Goal: Communication & Community: Answer question/provide support

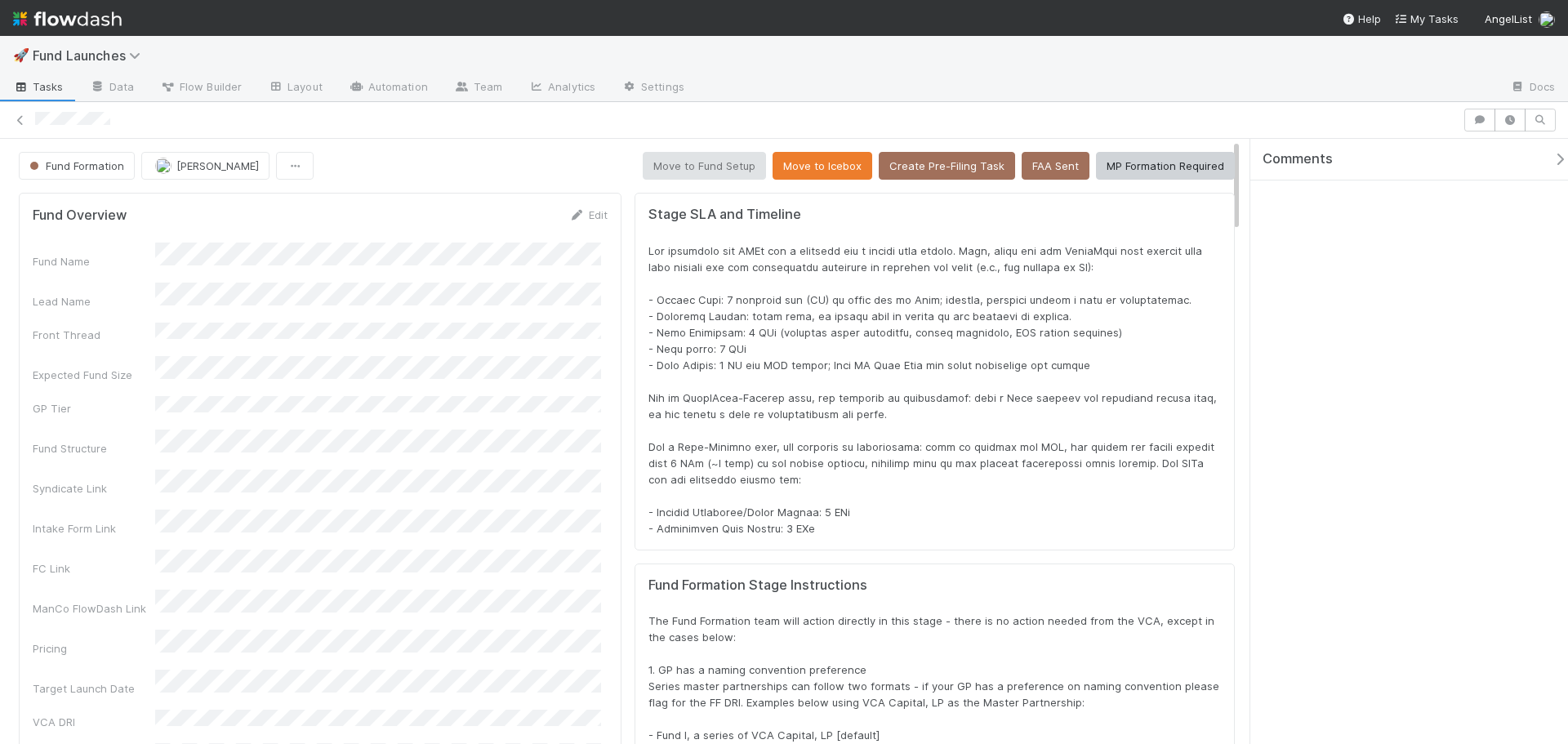
scroll to position [320, 1164]
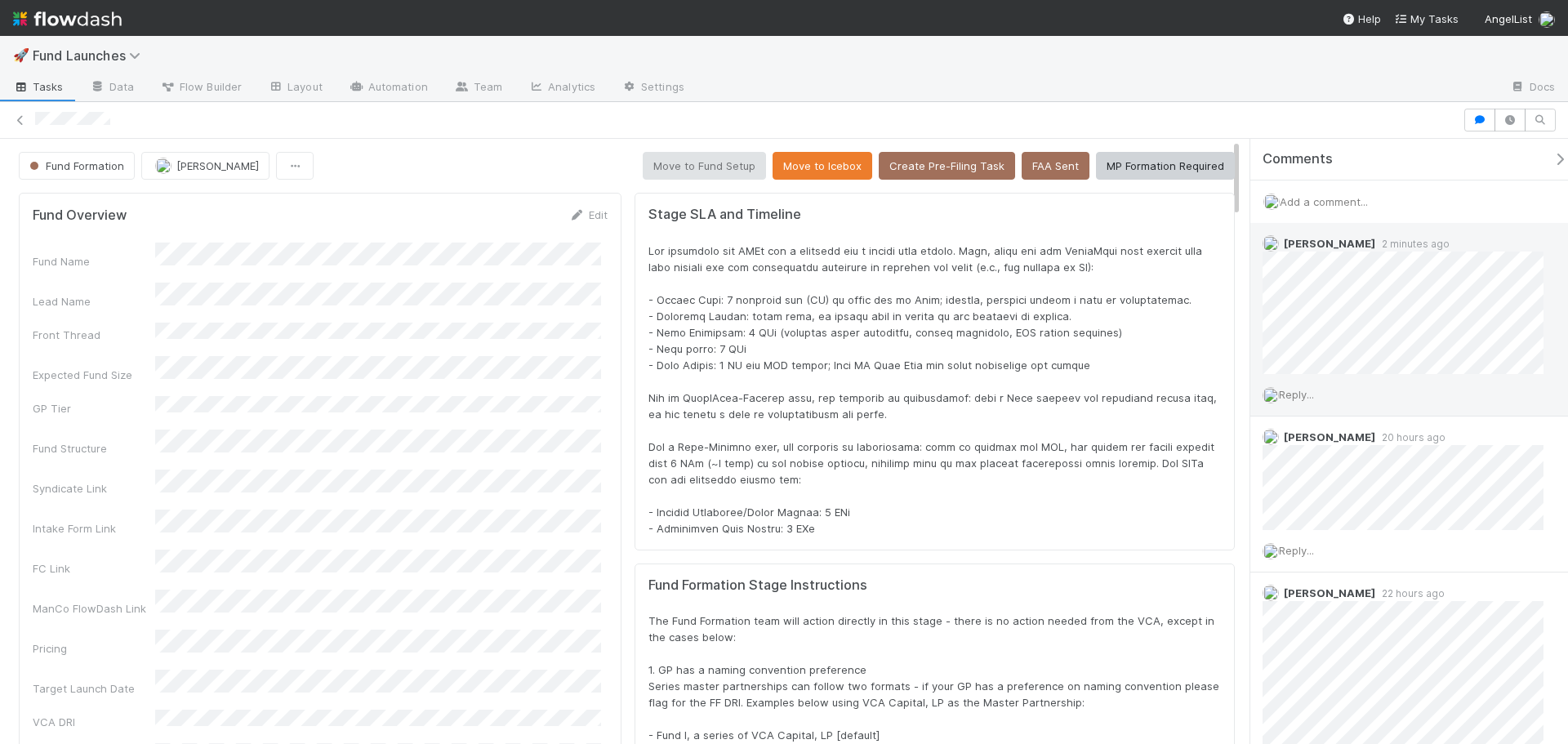
click at [1312, 392] on span "Reply..." at bounding box center [1296, 394] width 35 height 13
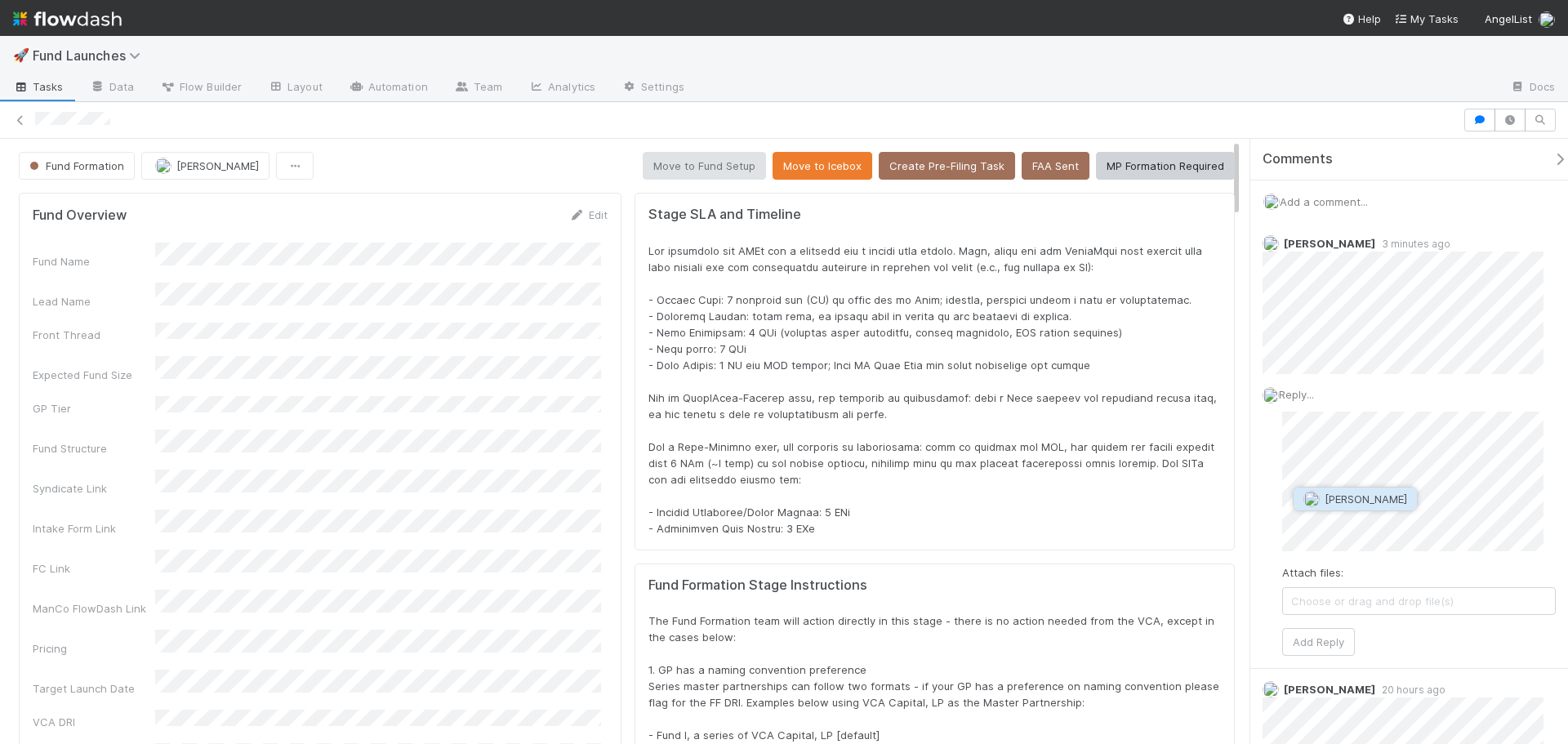
click at [1352, 504] on span "Jonah Lecker" at bounding box center [1366, 498] width 82 height 13
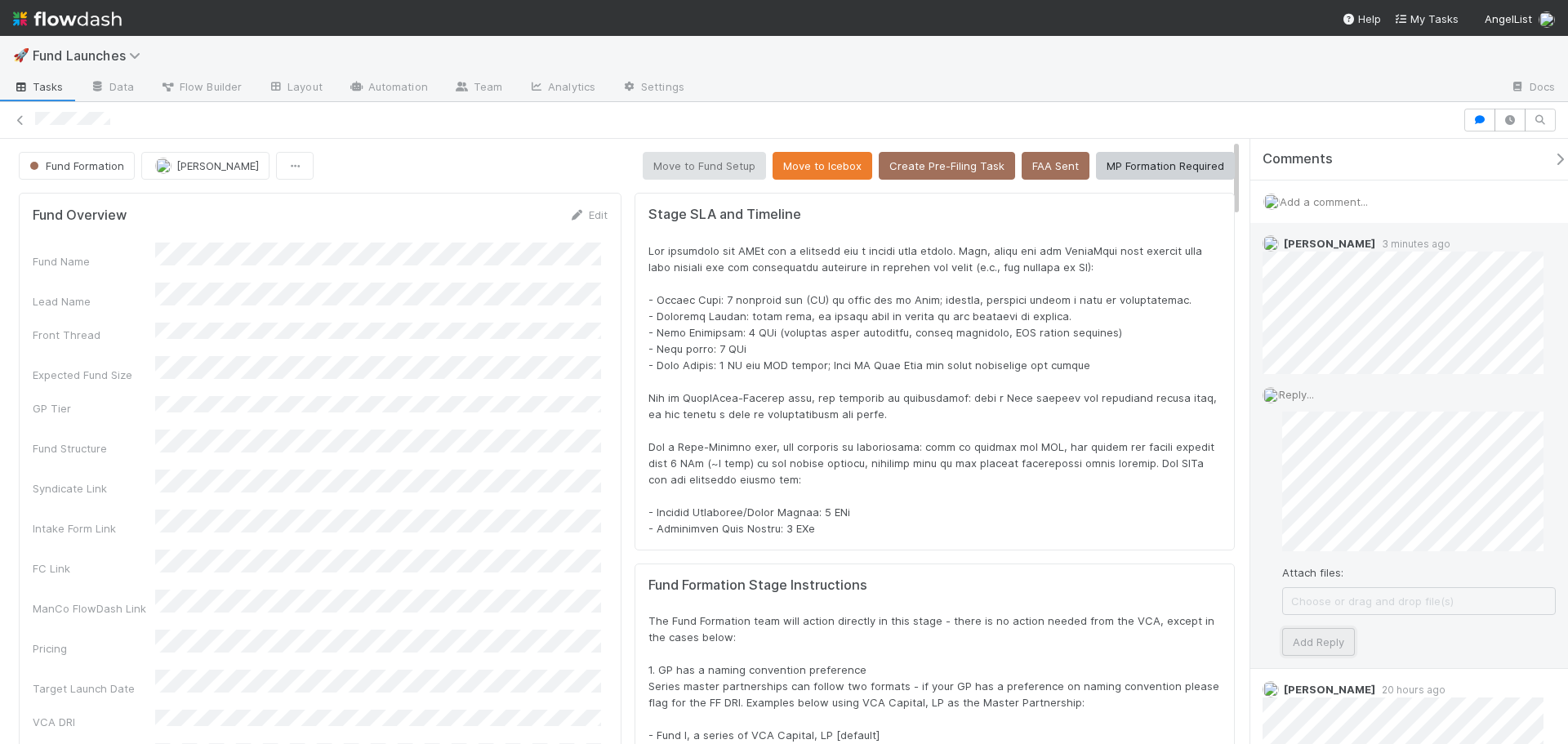
click at [1317, 632] on button "Add Reply" at bounding box center [1318, 641] width 73 height 27
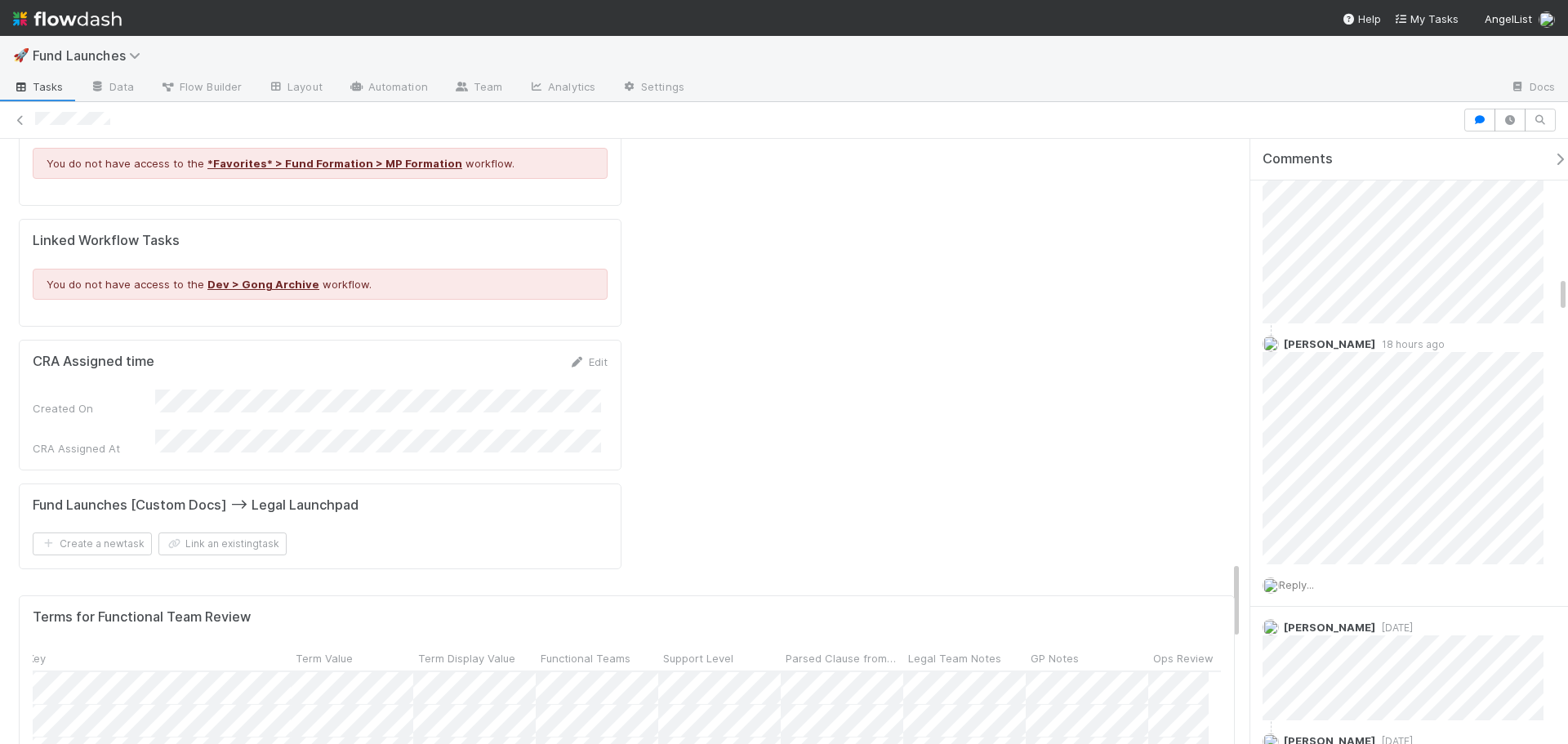
scroll to position [0, 513]
click at [691, 650] on span "Support Level" at bounding box center [684, 658] width 71 height 17
click at [688, 345] on div "Sort First → Last" at bounding box center [743, 344] width 186 height 25
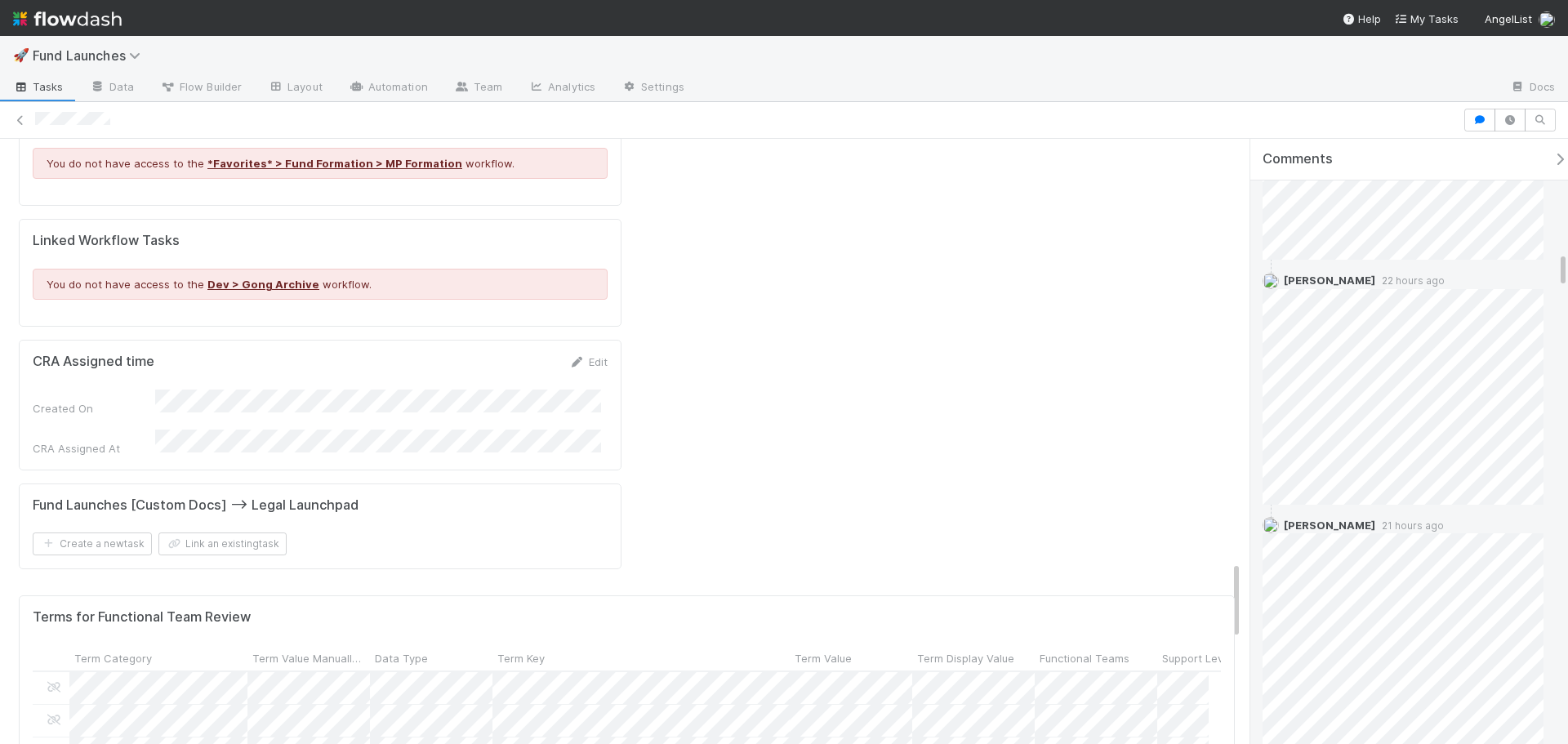
scroll to position [1877, 0]
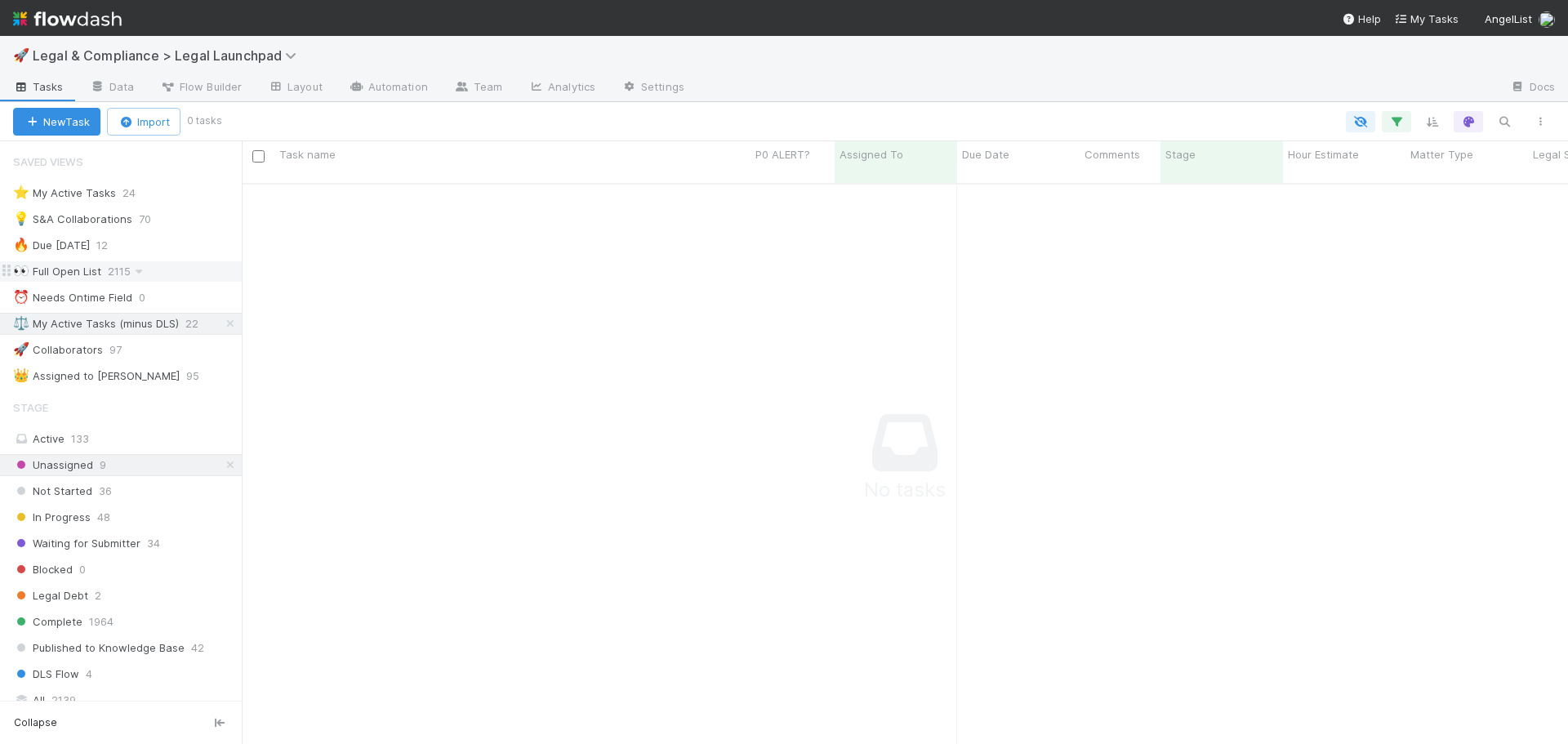
scroll to position [549, 1314]
click at [100, 321] on div "⚖️ My Active Tasks (minus DLS)" at bounding box center [95, 323] width 166 height 21
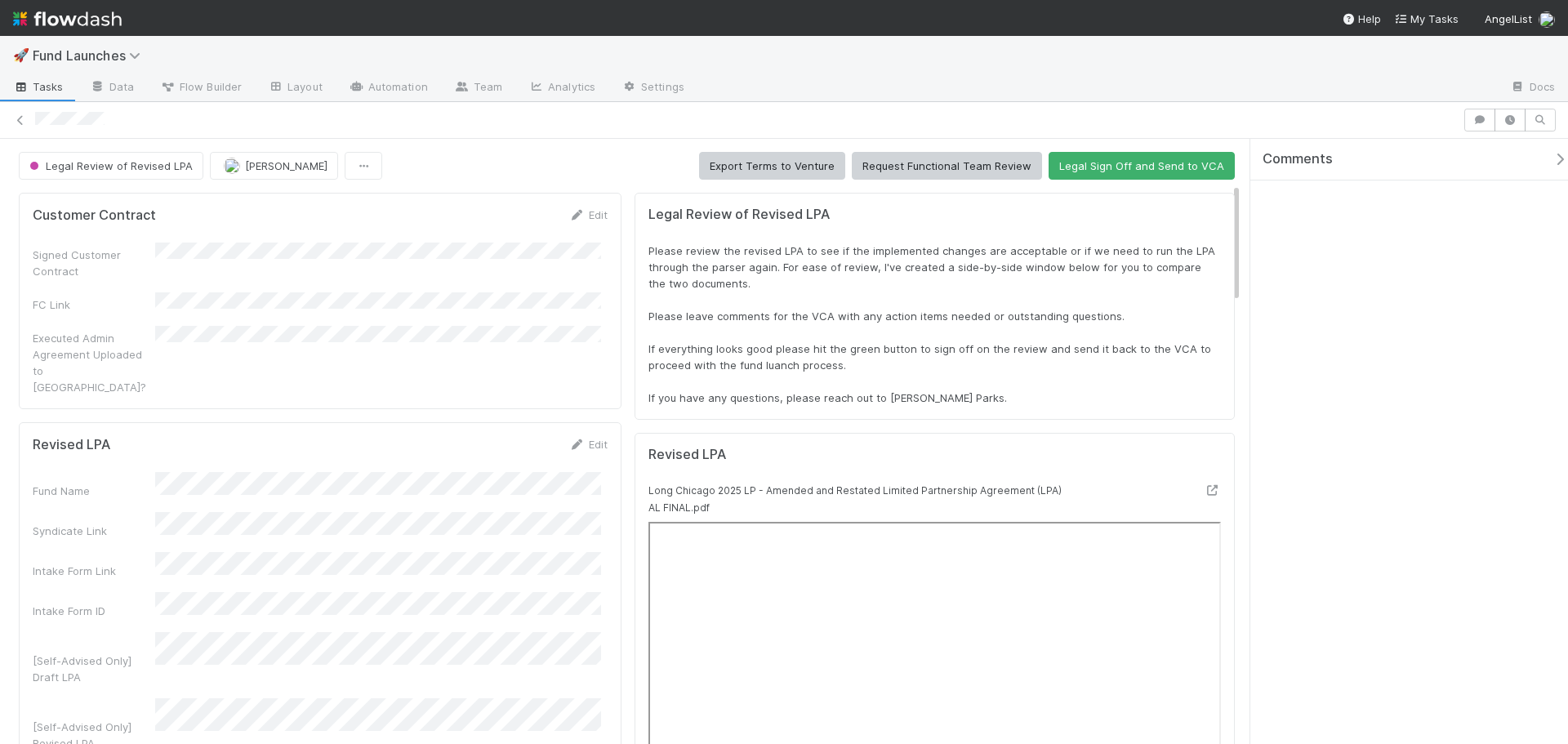
scroll to position [571, 0]
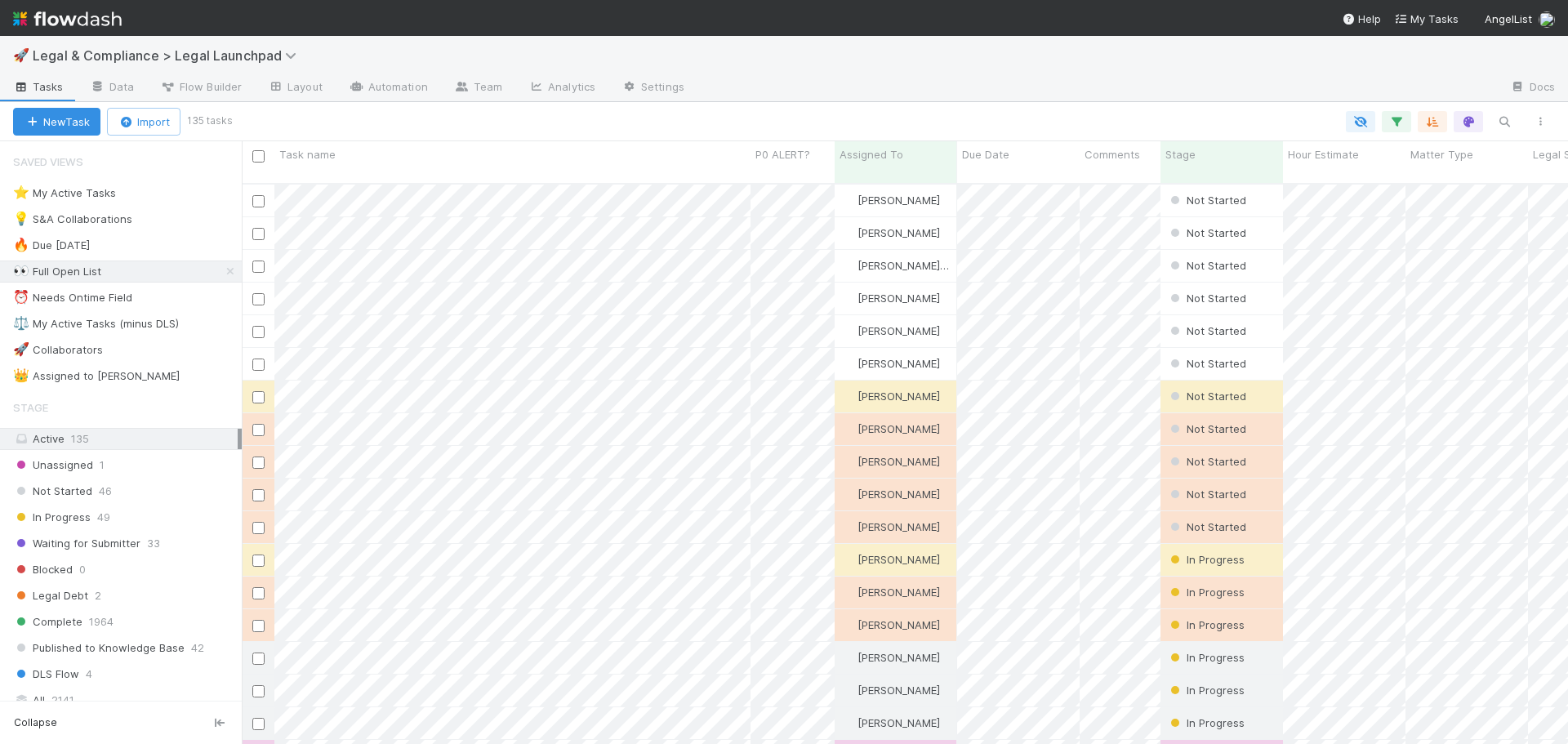
scroll to position [562, 1314]
click at [259, 57] on span "Legal & Compliance > Legal Launchpad" at bounding box center [168, 55] width 272 height 17
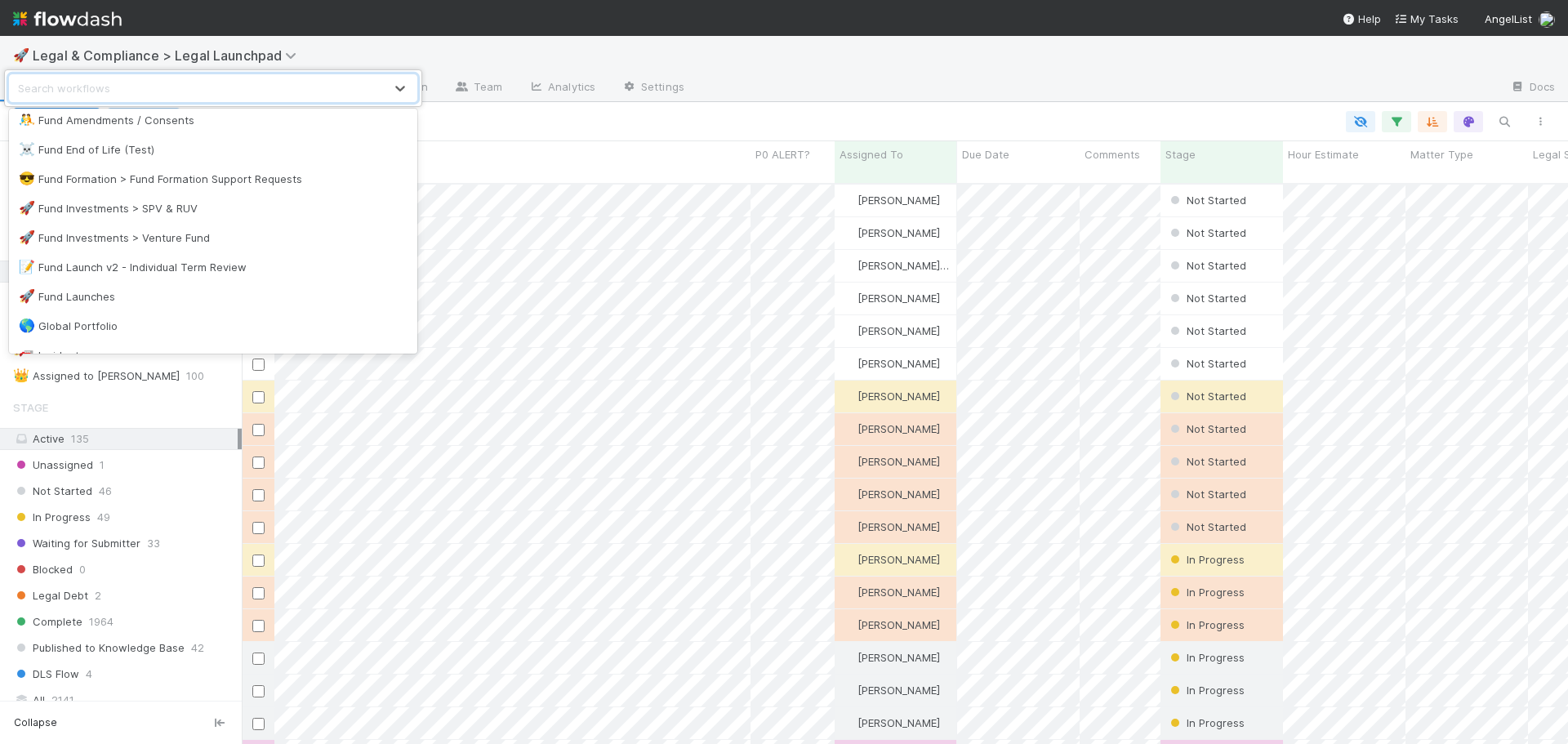
scroll to position [735, 0]
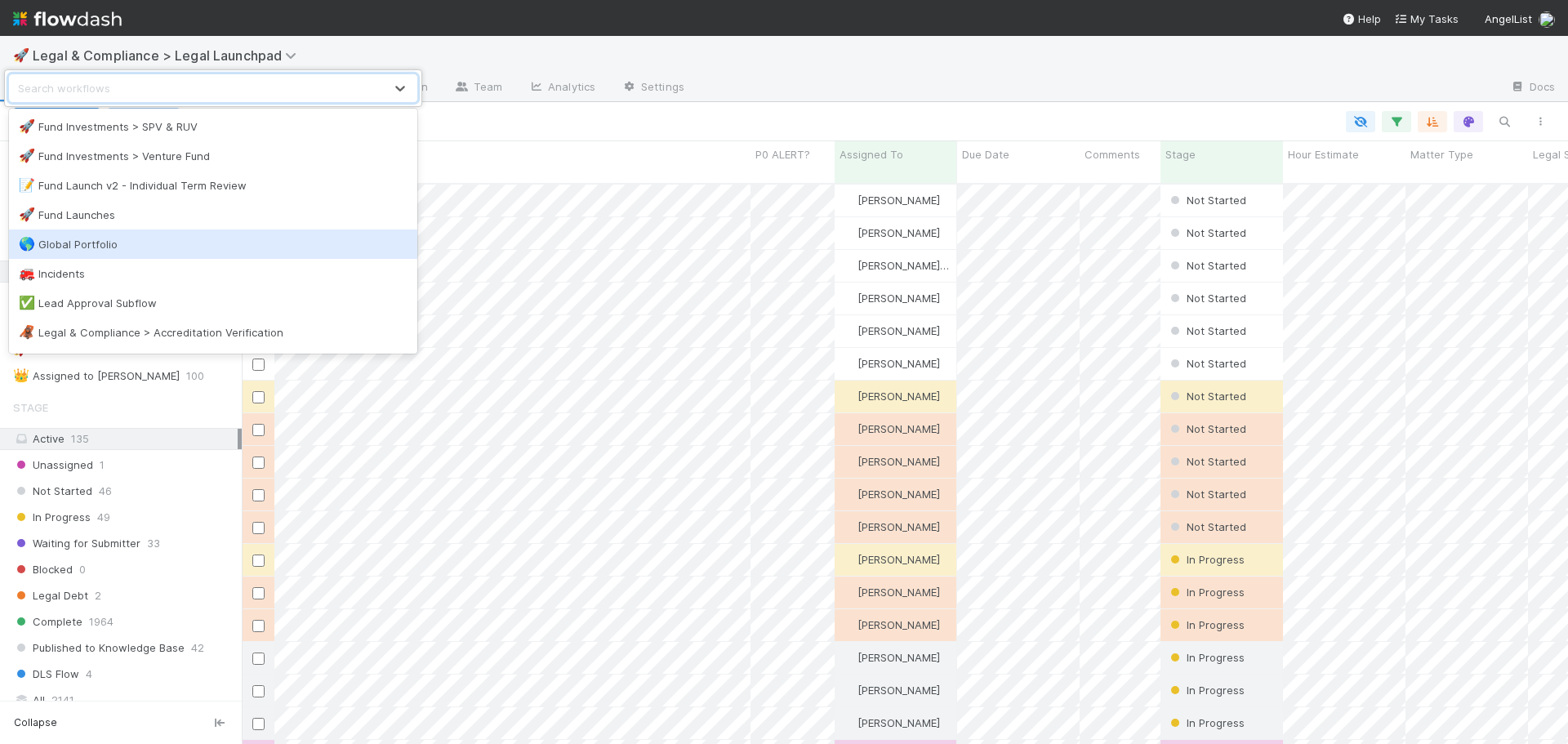
click at [208, 241] on div "🌎 Global Portfolio" at bounding box center [213, 244] width 388 height 17
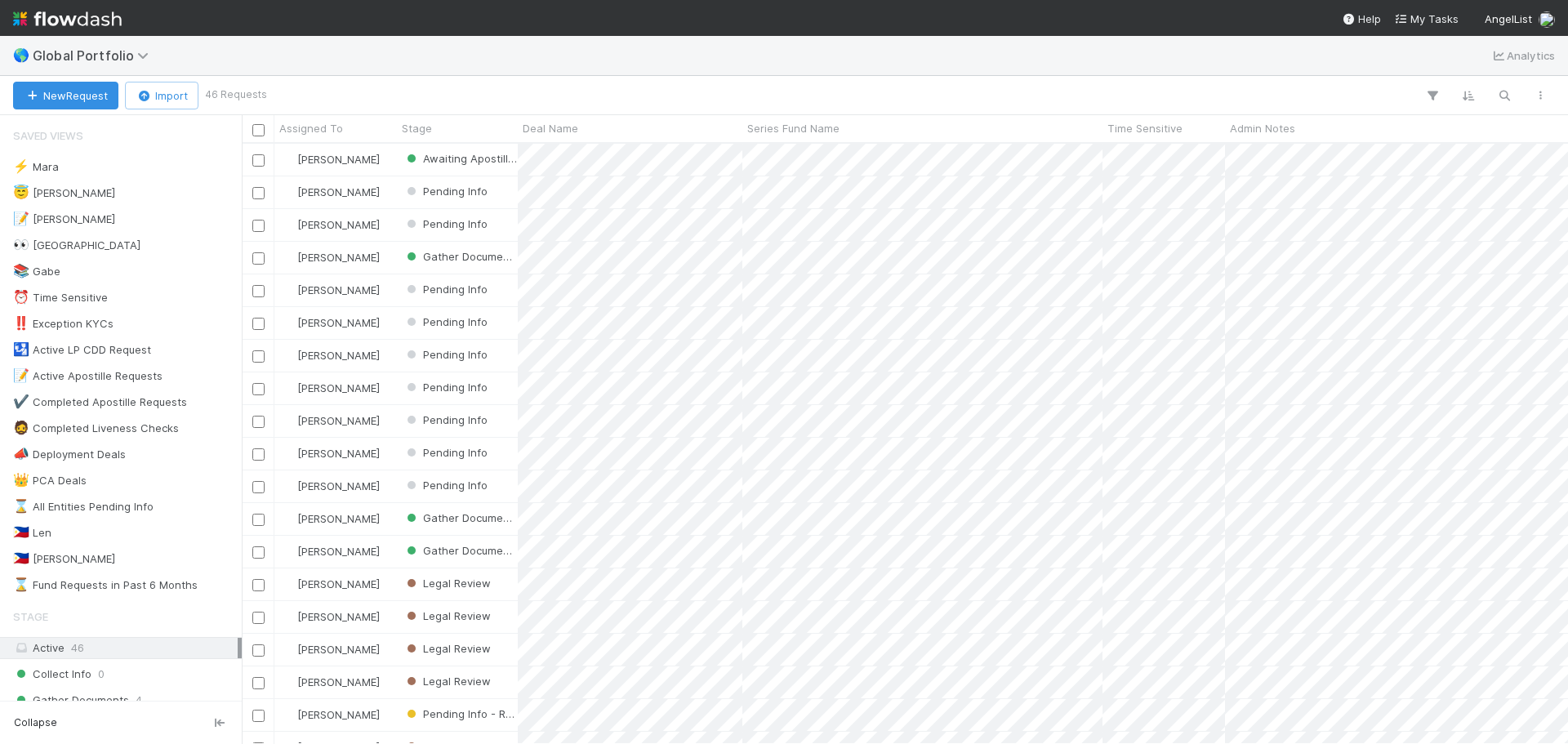
scroll to position [588, 1314]
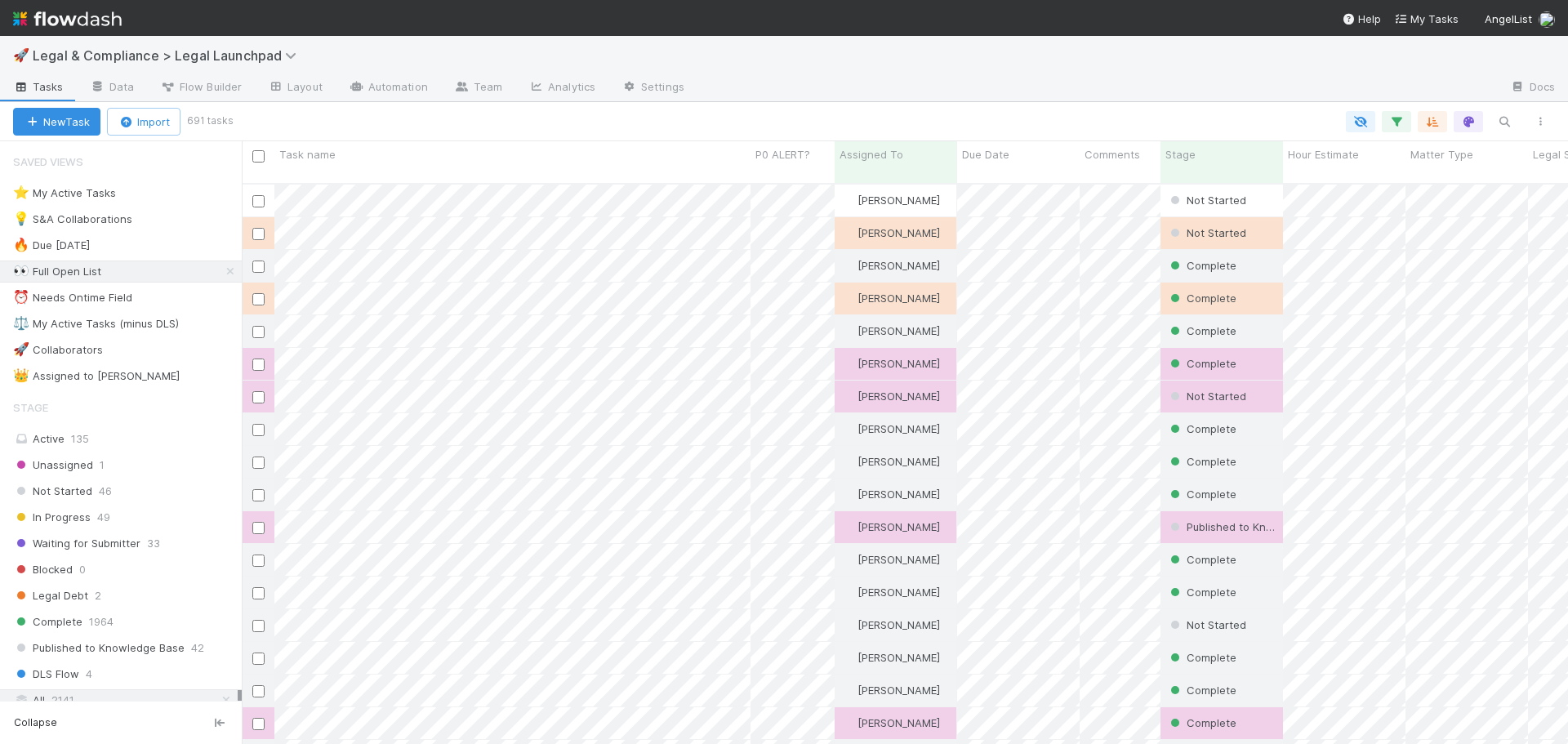
scroll to position [562, 1314]
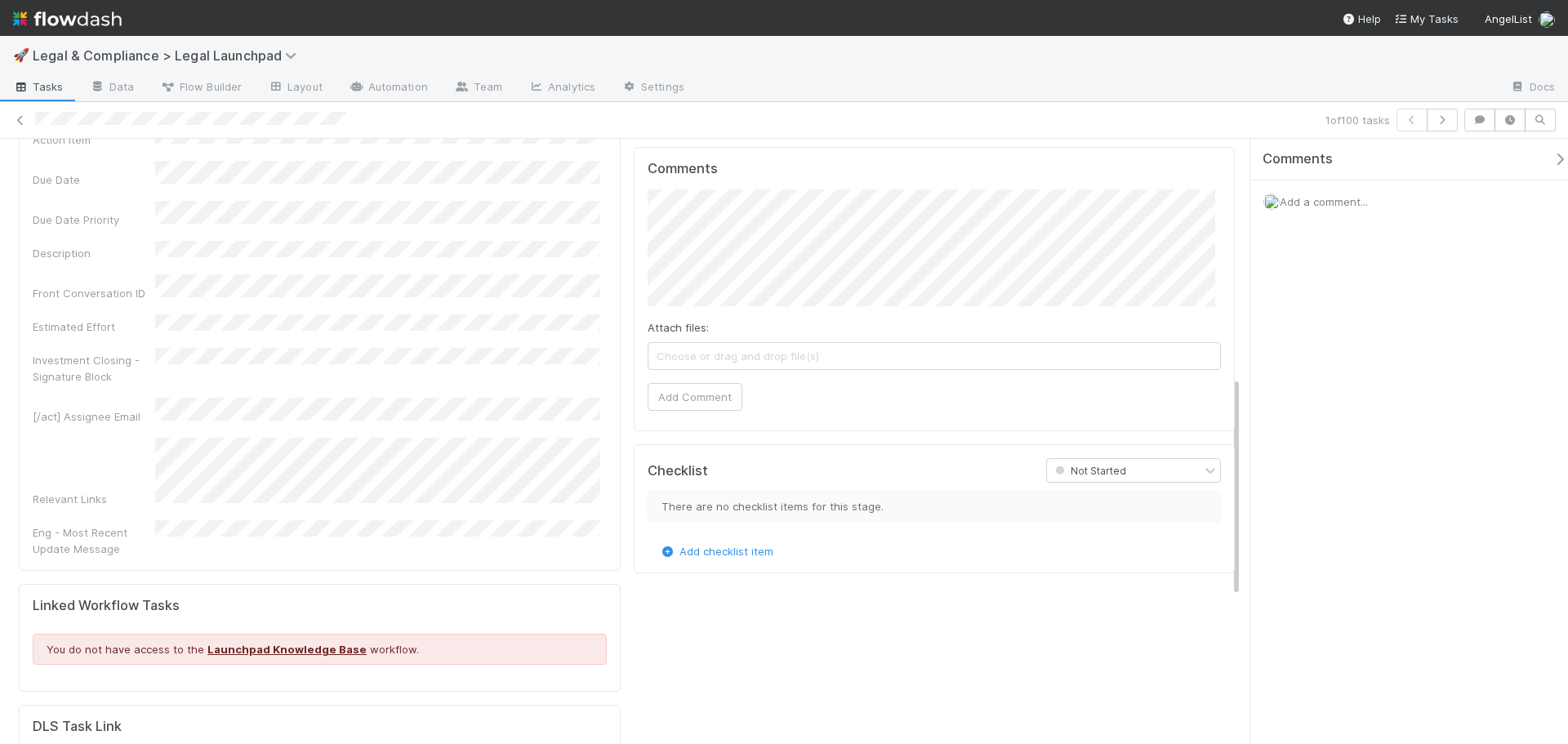
scroll to position [647, 0]
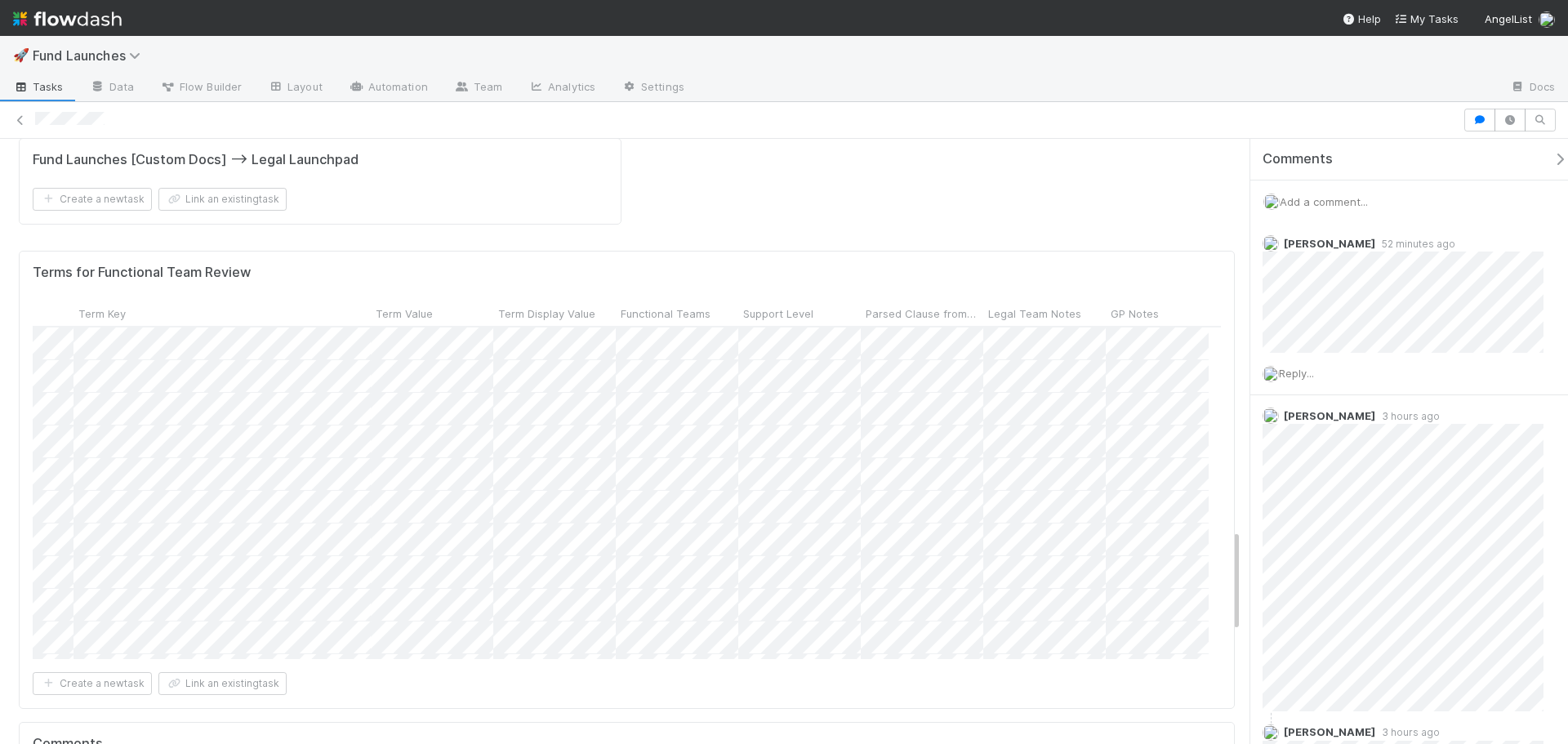
scroll to position [0, 422]
click at [766, 305] on span "Support Level" at bounding box center [776, 313] width 71 height 17
click at [784, 187] on div "Sort First → Last" at bounding box center [835, 188] width 186 height 25
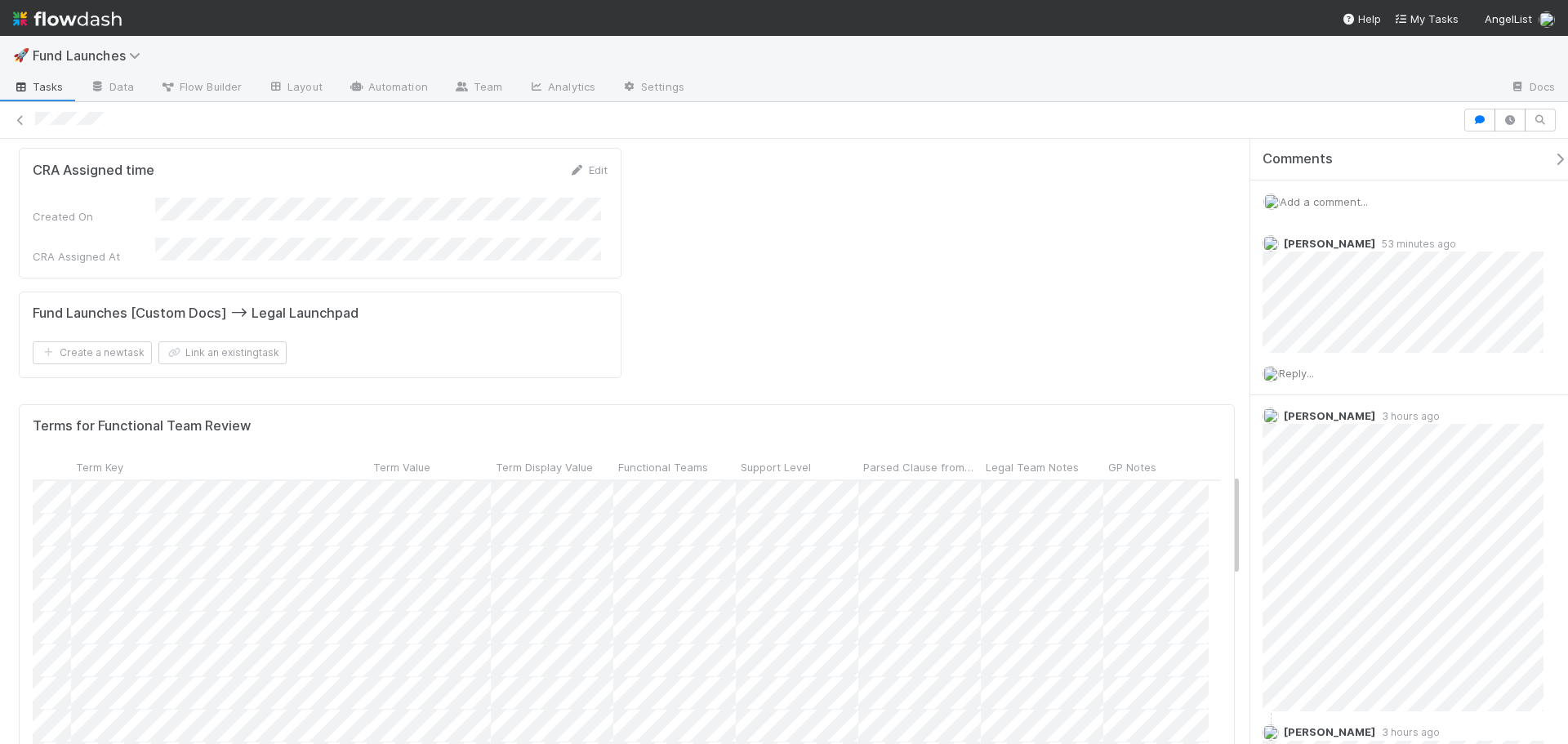
scroll to position [1956, 0]
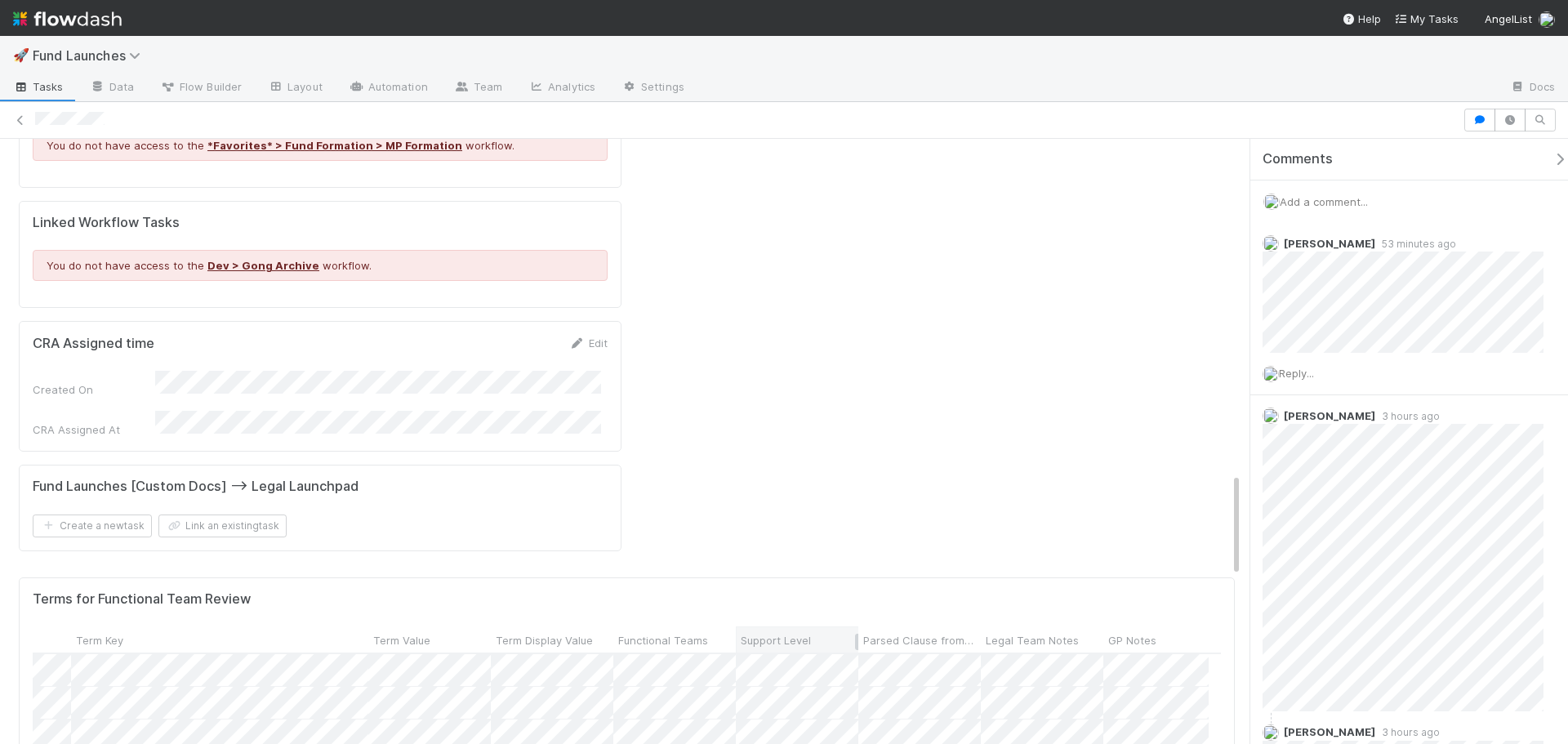
click at [819, 632] on div "Support Level" at bounding box center [797, 640] width 114 height 17
click at [813, 506] on div "Sort First → Last" at bounding box center [835, 515] width 186 height 25
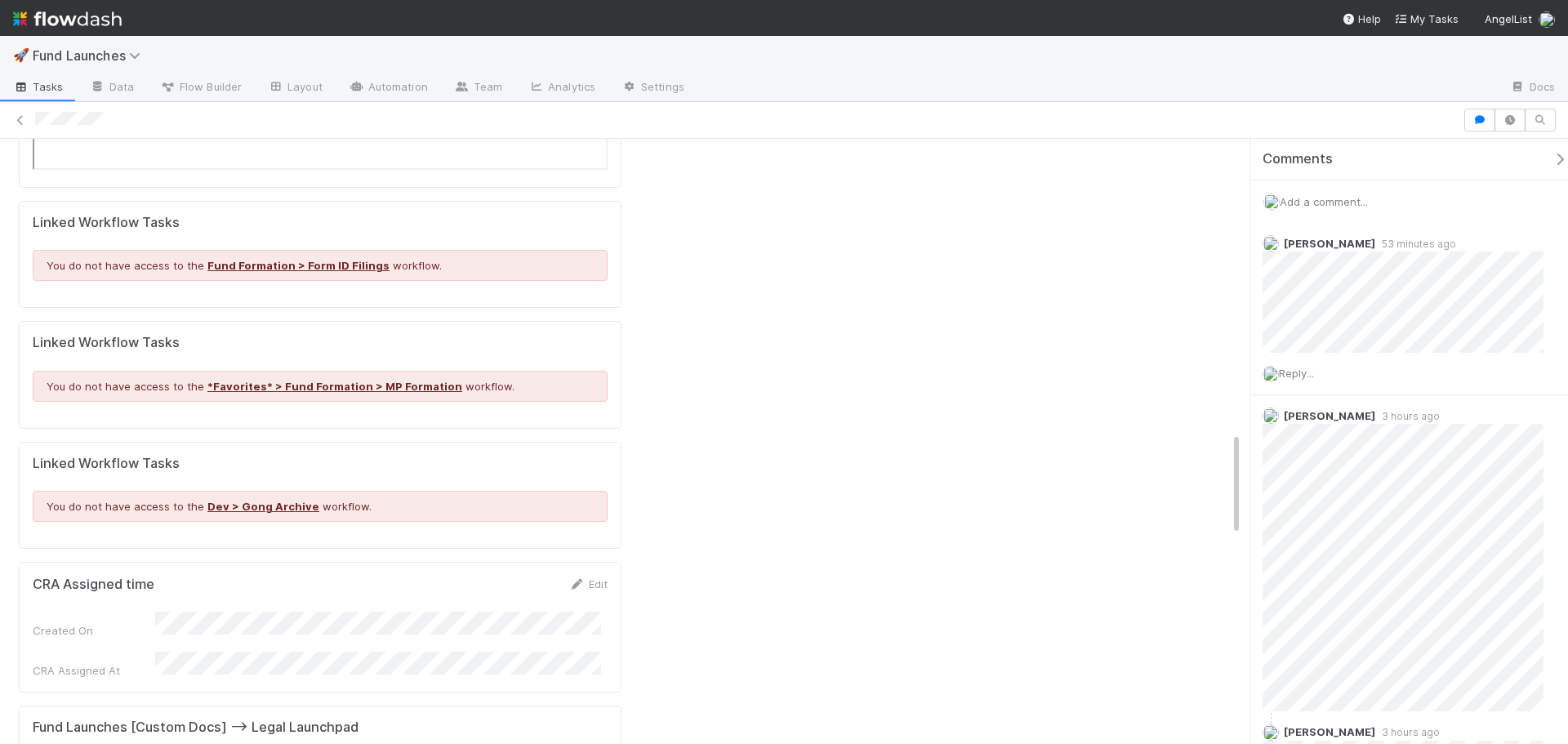
scroll to position [2286, 0]
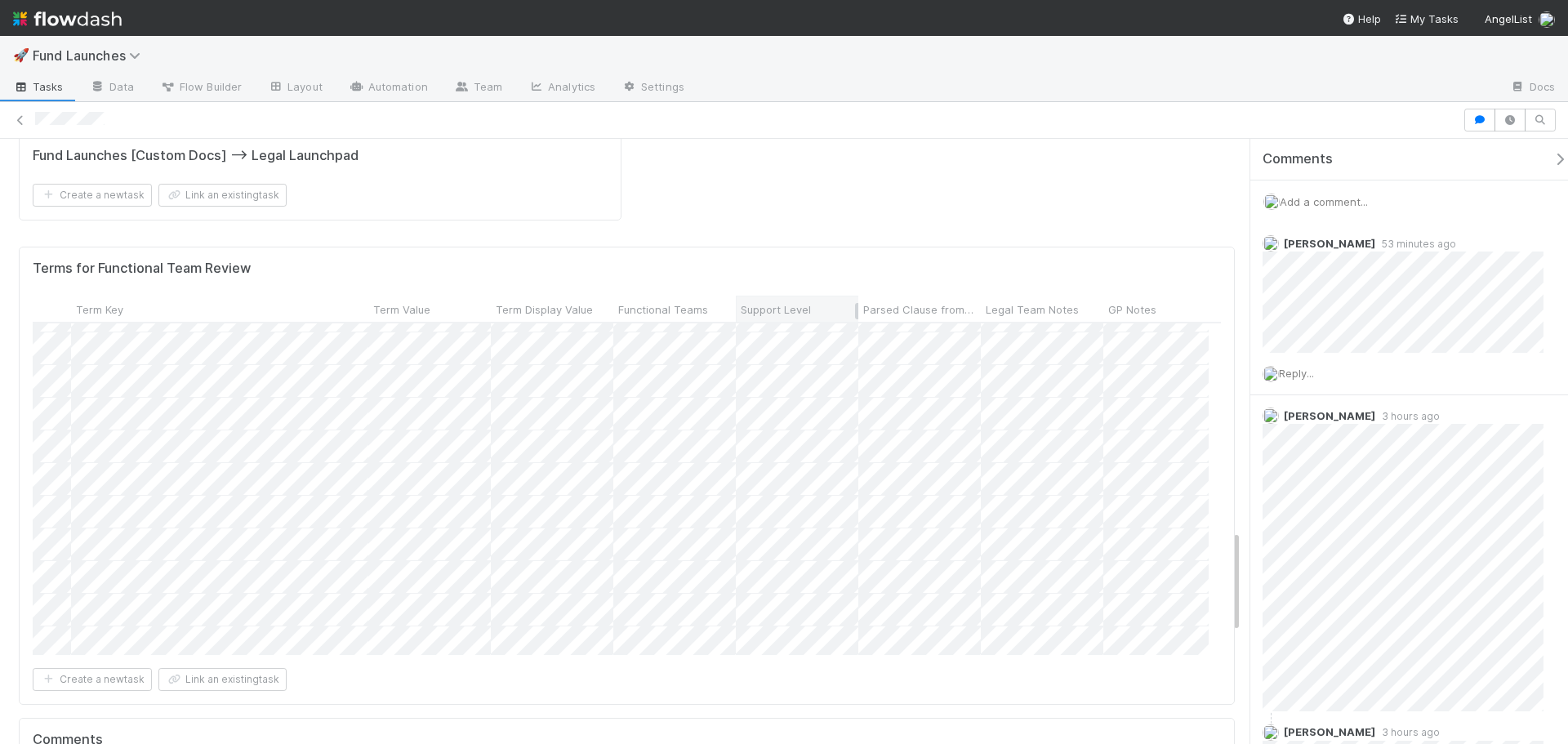
click at [800, 301] on span "Support Level" at bounding box center [776, 309] width 71 height 17
click at [812, 178] on div "Sort First → Last" at bounding box center [835, 184] width 186 height 25
click at [989, 544] on div at bounding box center [784, 372] width 1568 height 744
click at [989, 542] on div "Terms for Functional Team Review Term Category Term Value Manually Reviewed Dat…" at bounding box center [627, 476] width 1216 height 459
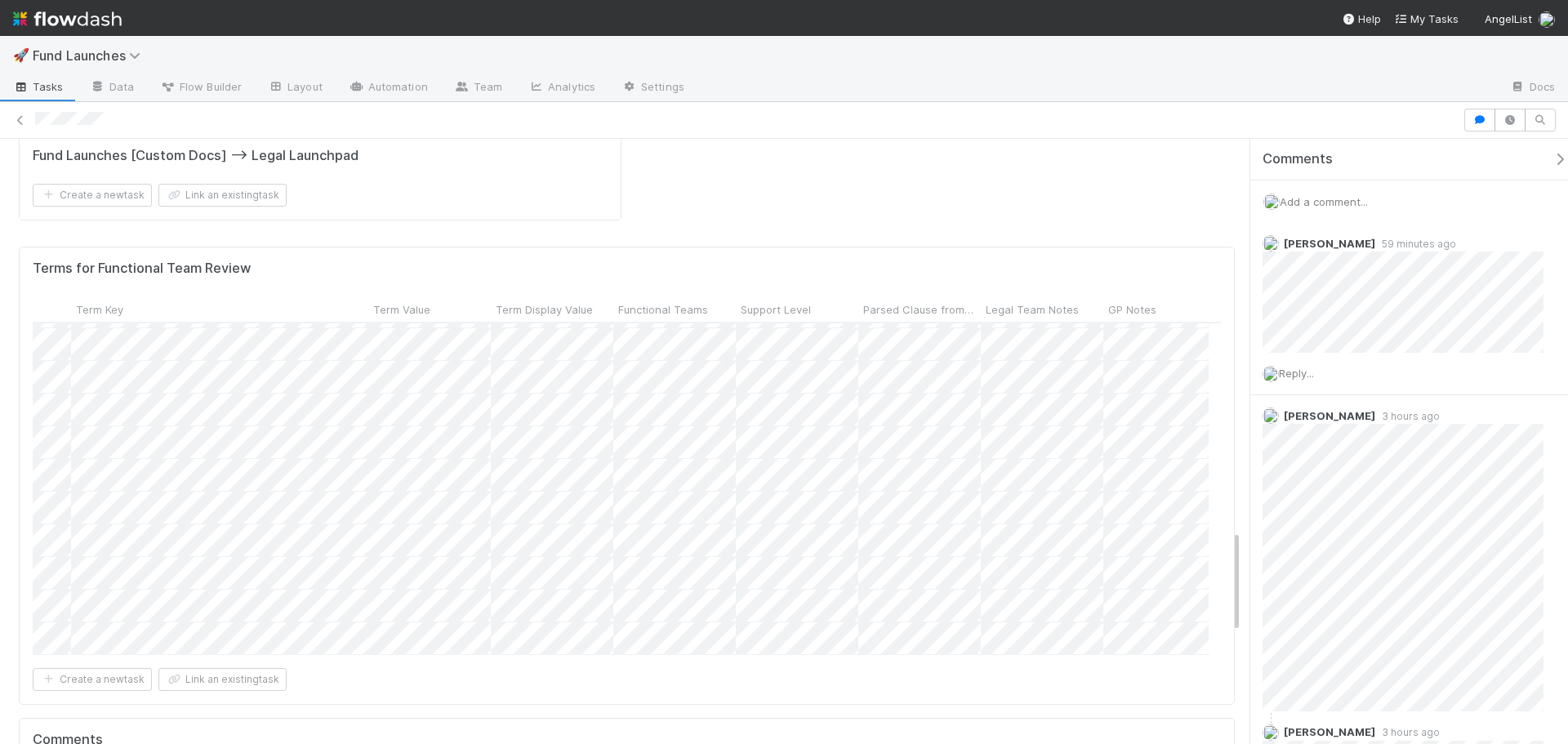
click at [992, 668] on div "Create a new task Link an existing task" at bounding box center [627, 678] width 1189 height 23
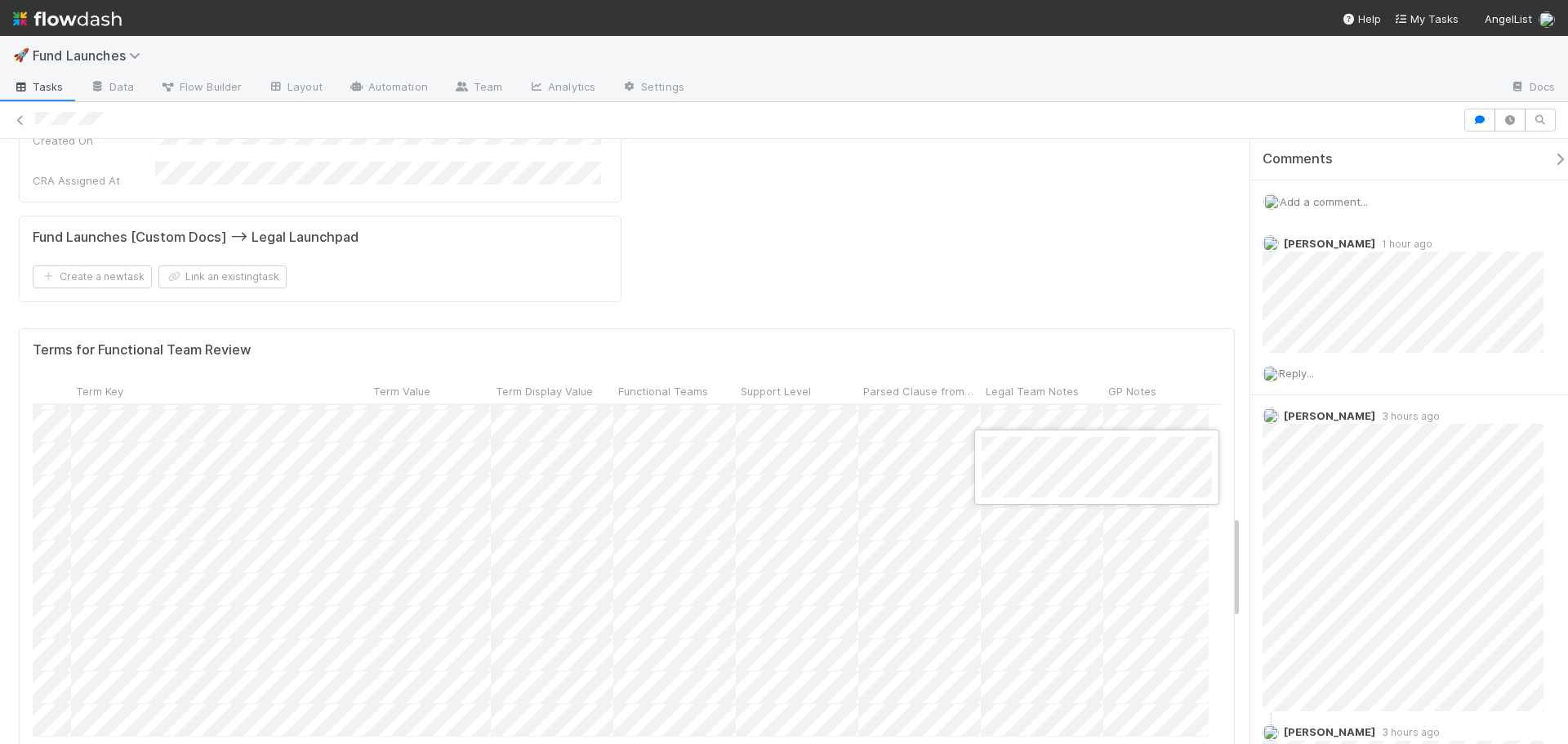
click at [1047, 580] on div at bounding box center [784, 372] width 1568 height 744
click at [381, 593] on form "Terms for Functional Team Review Term Category Term Value Manually Reviewed Dat…" at bounding box center [627, 558] width 1189 height 431
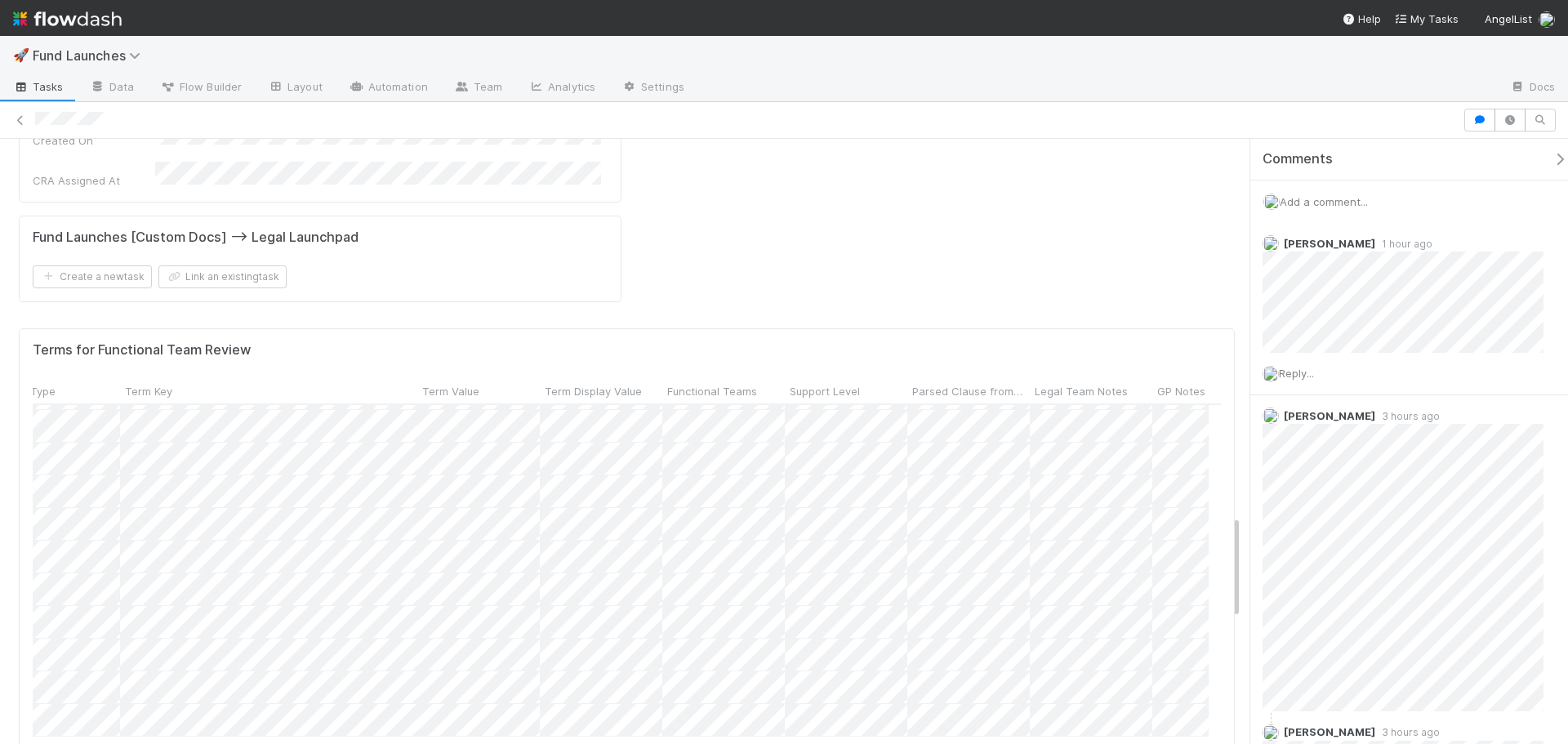
click at [927, 627] on div "Terms for Functional Team Review Term Category Term Value Manually Reviewed Dat…" at bounding box center [627, 558] width 1216 height 459
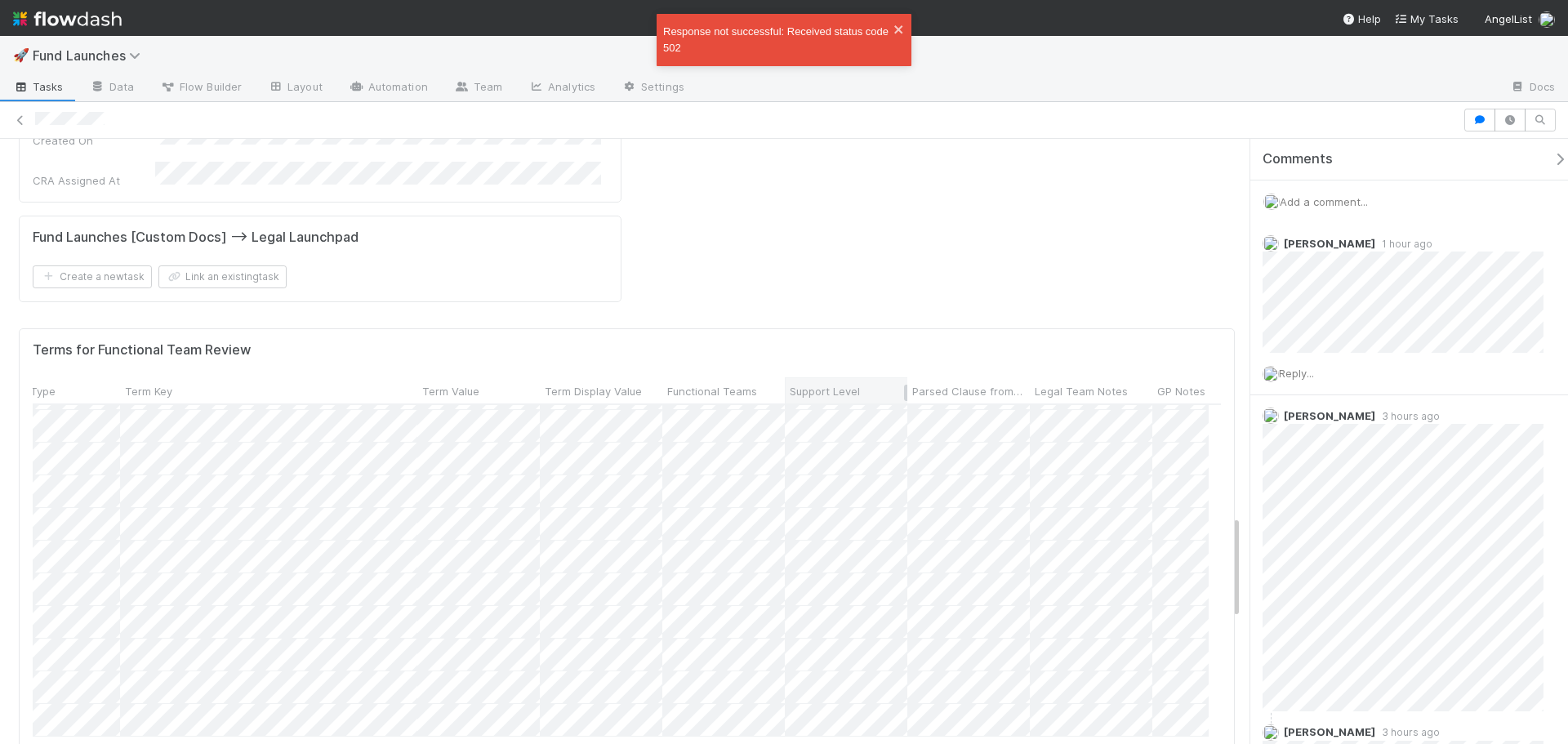
click at [829, 383] on span "Support Level" at bounding box center [825, 391] width 71 height 17
click at [859, 259] on div "Sort First → Last" at bounding box center [884, 266] width 186 height 25
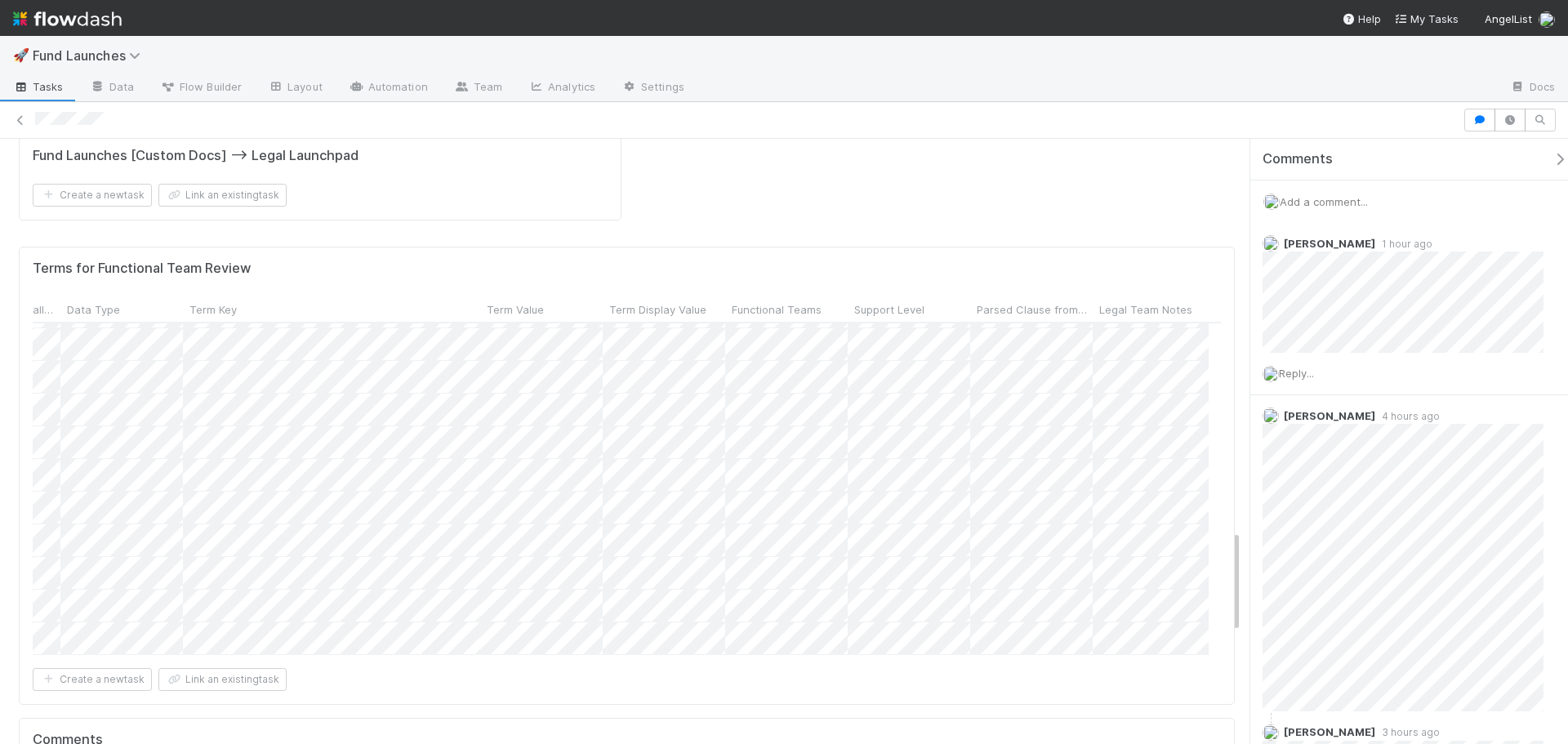
scroll to position [0, 310]
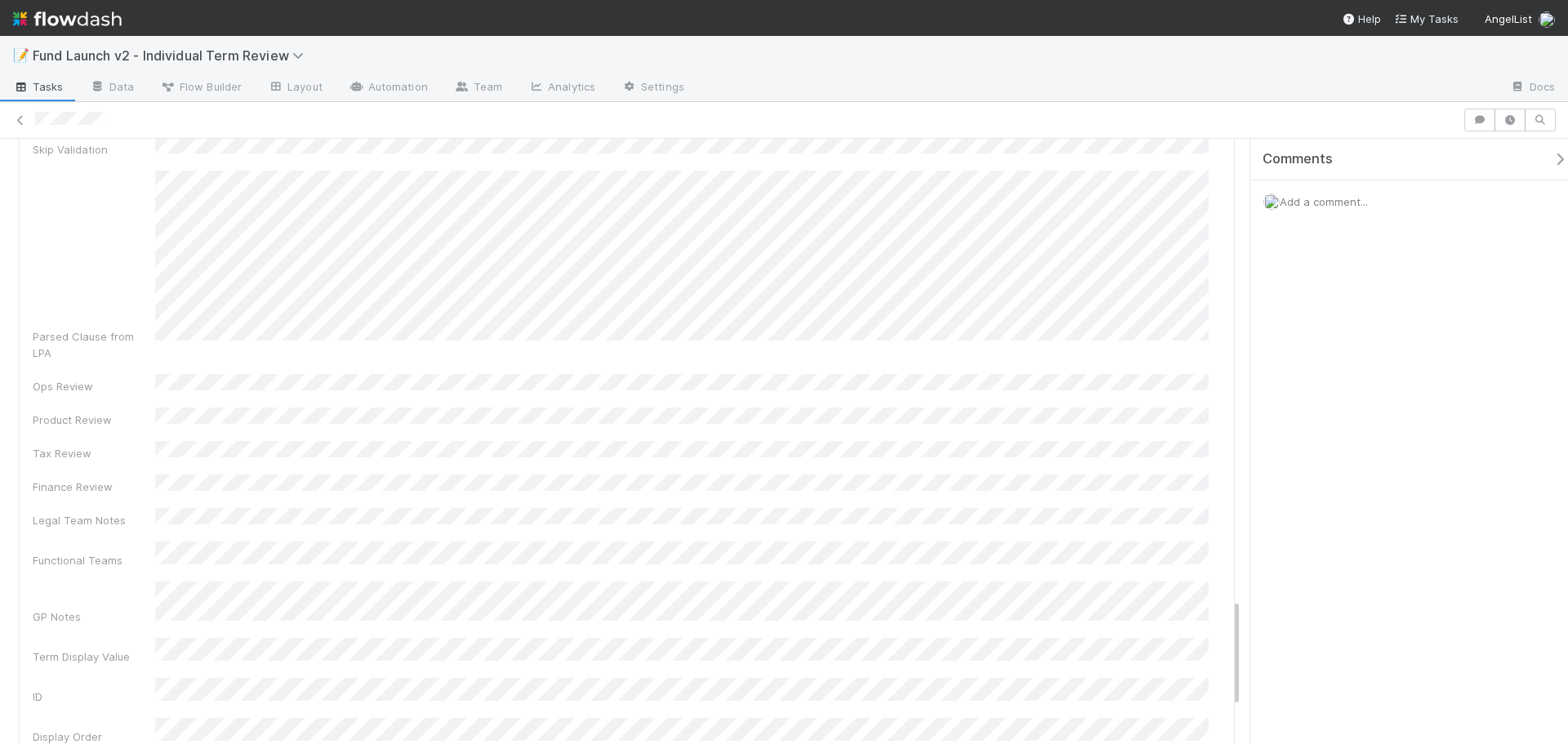
scroll to position [2555, 0]
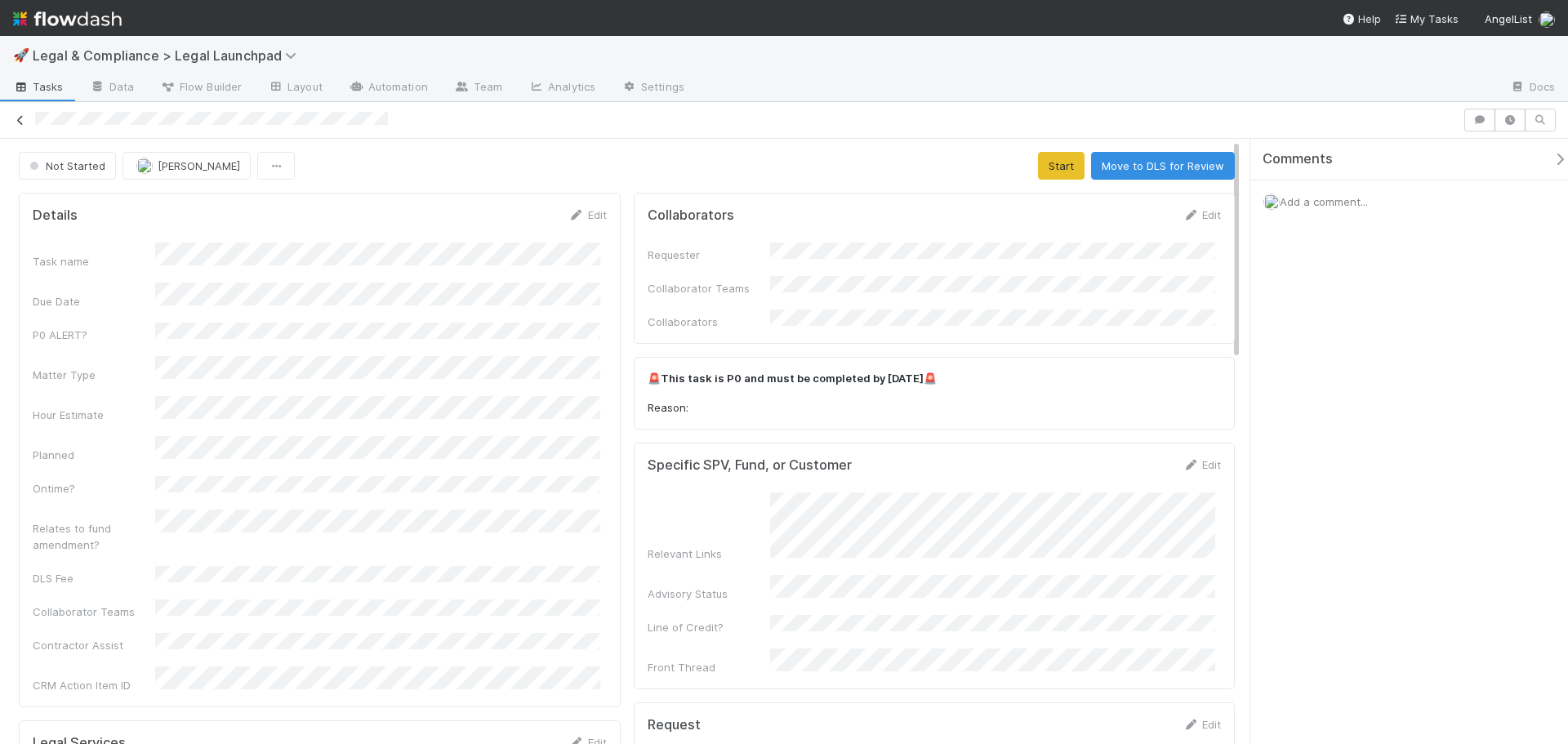
click at [23, 125] on link at bounding box center [20, 120] width 17 height 17
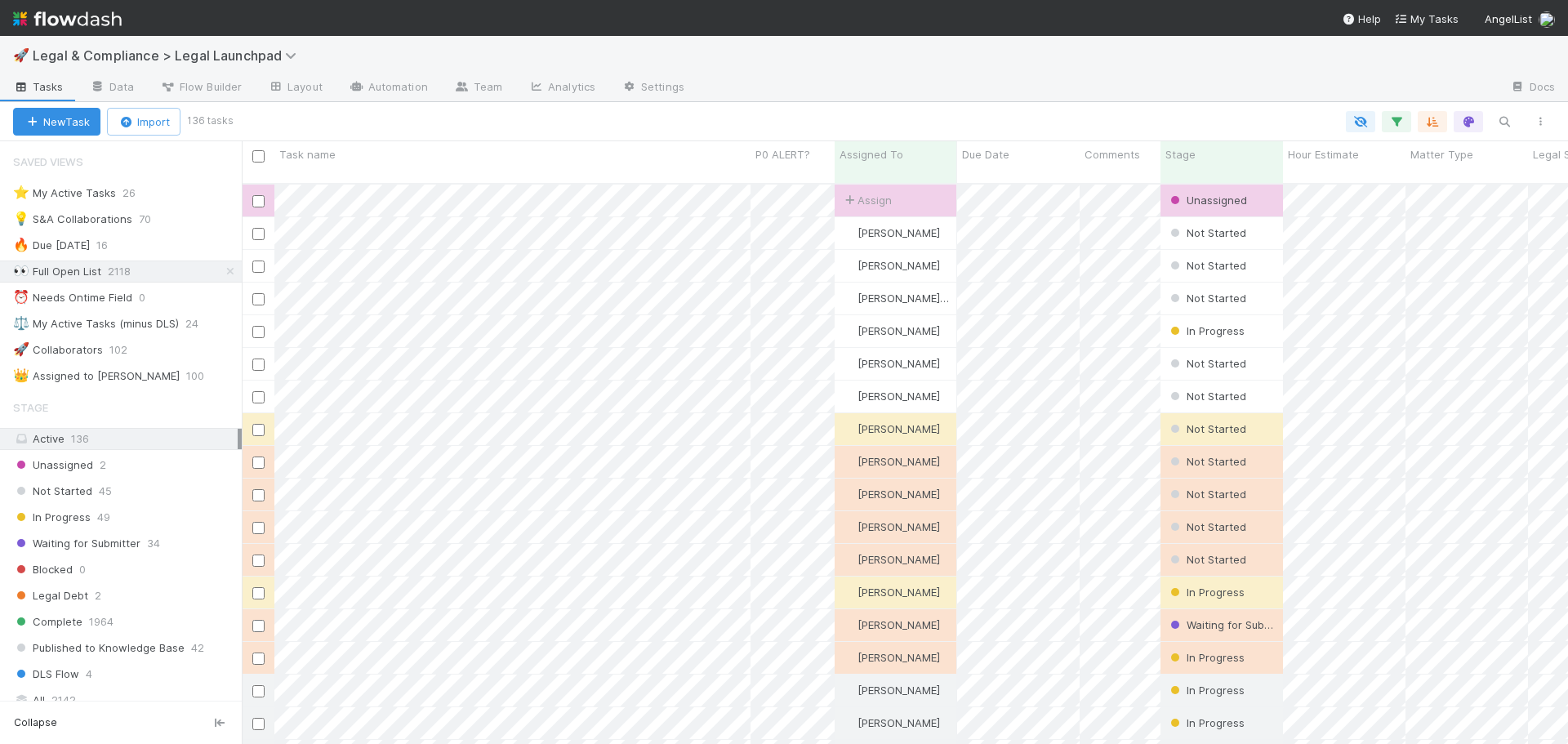
scroll to position [562, 1314]
click at [154, 322] on div "⚖️ My Active Tasks (minus DLS)" at bounding box center [95, 323] width 166 height 21
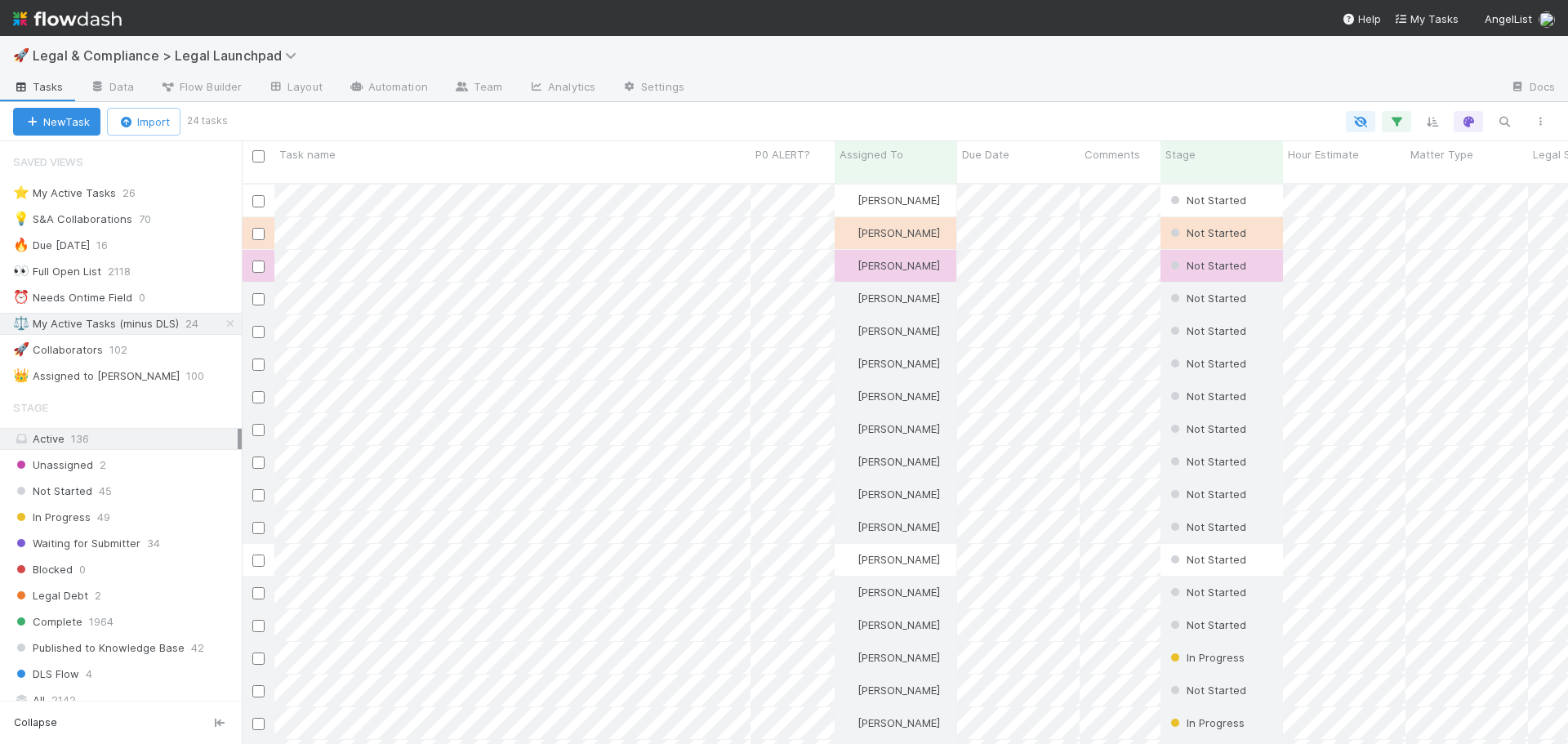
scroll to position [562, 1314]
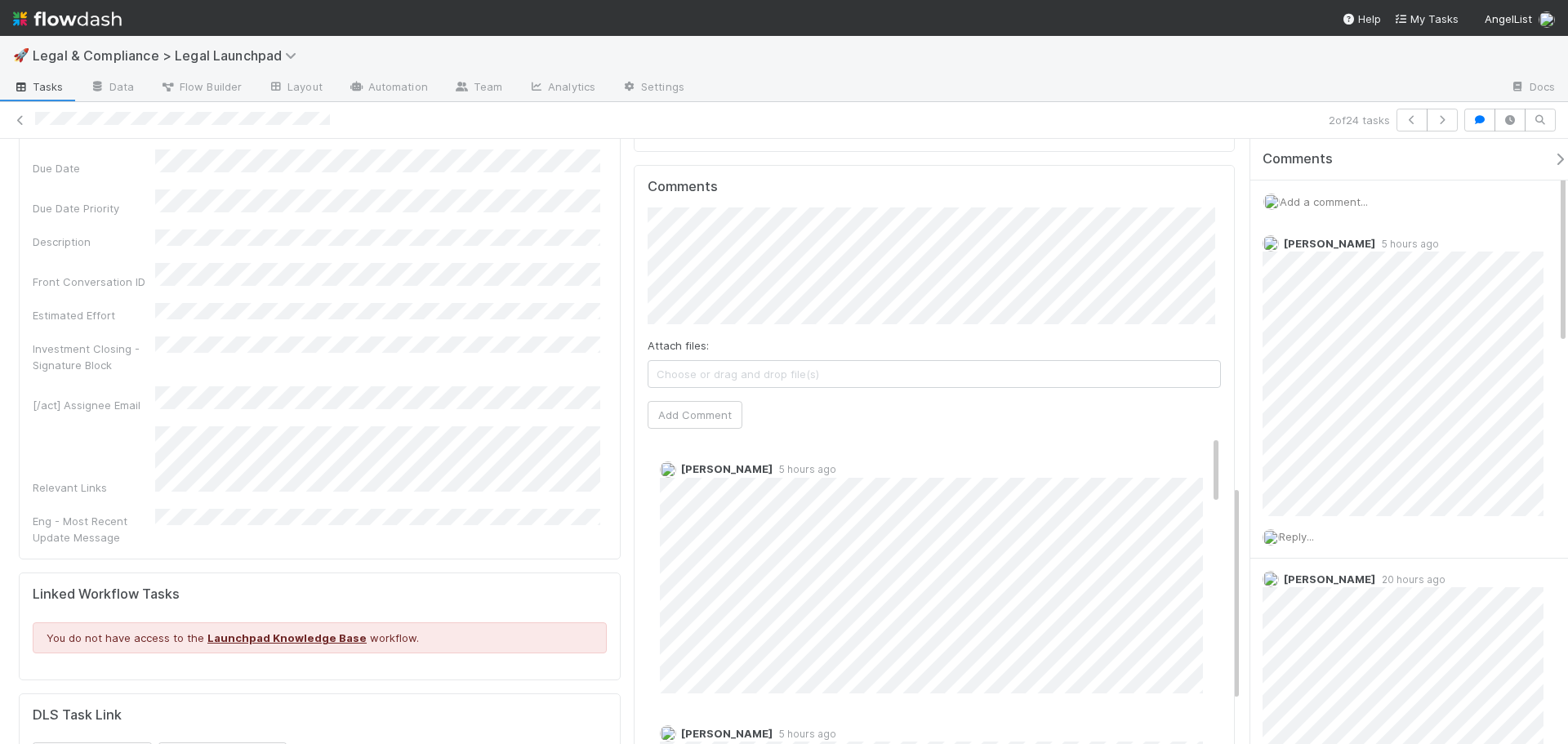
scroll to position [926, 0]
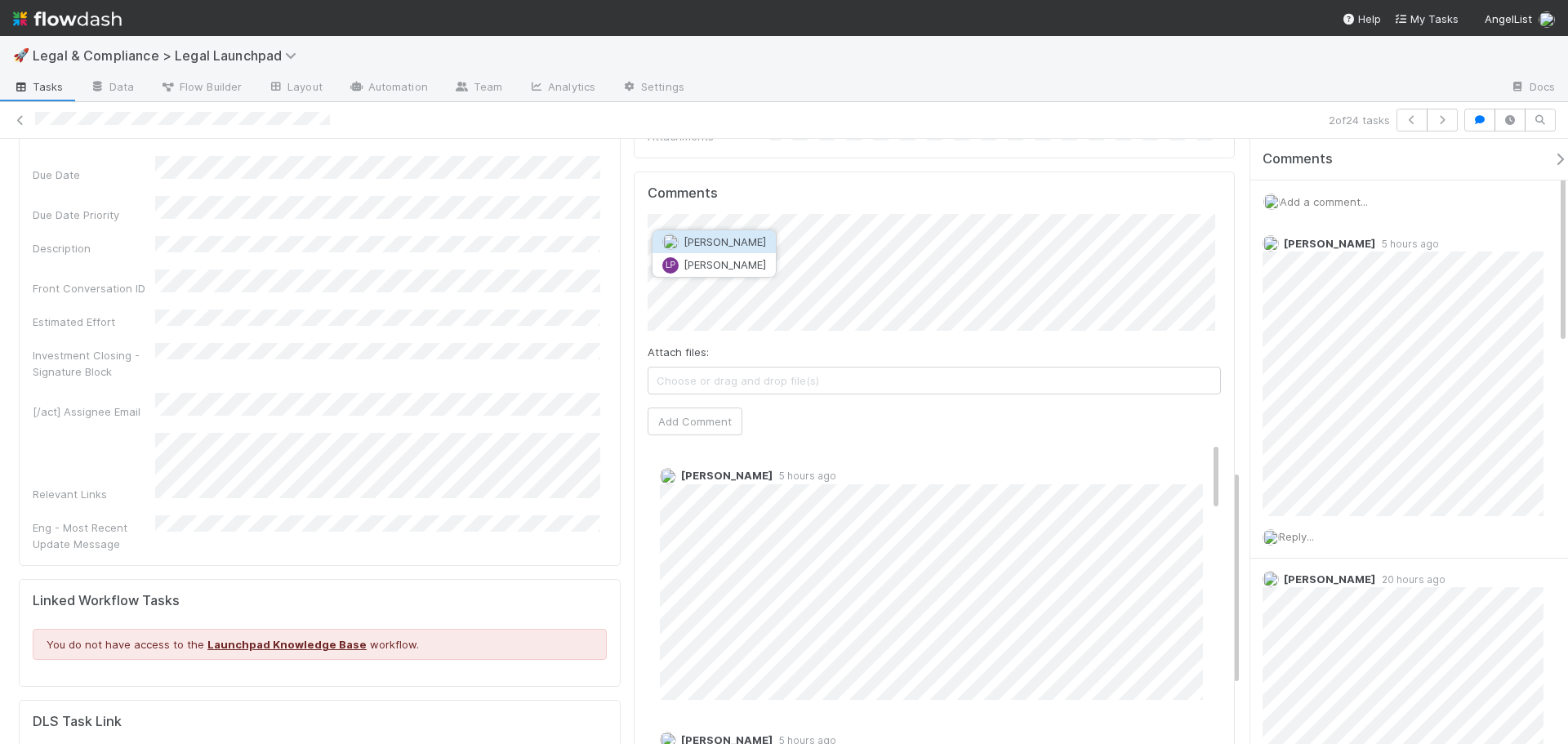
click at [737, 246] on span "[PERSON_NAME]" at bounding box center [725, 241] width 82 height 13
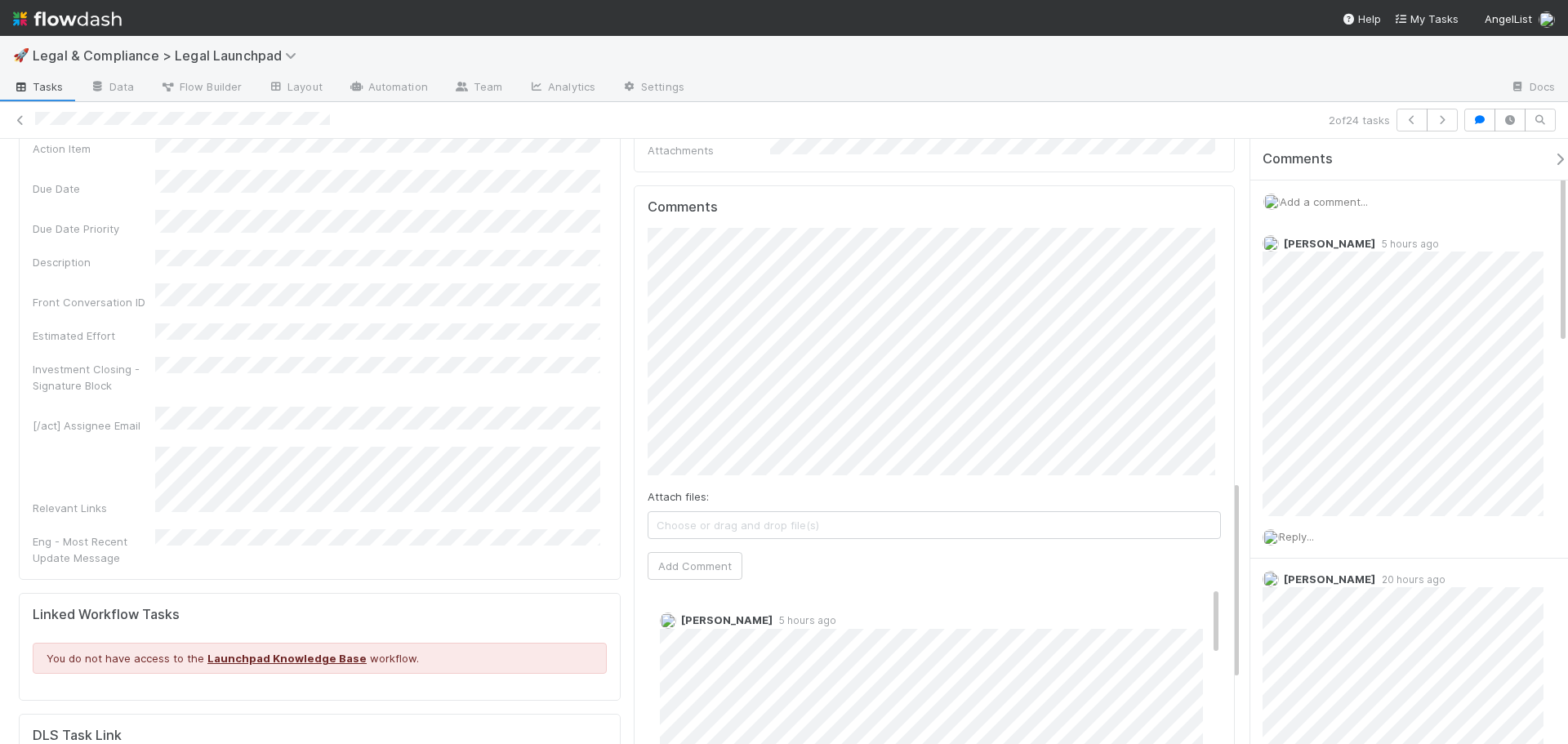
scroll to position [911, 0]
click at [707, 554] on button "Add Comment" at bounding box center [694, 568] width 95 height 27
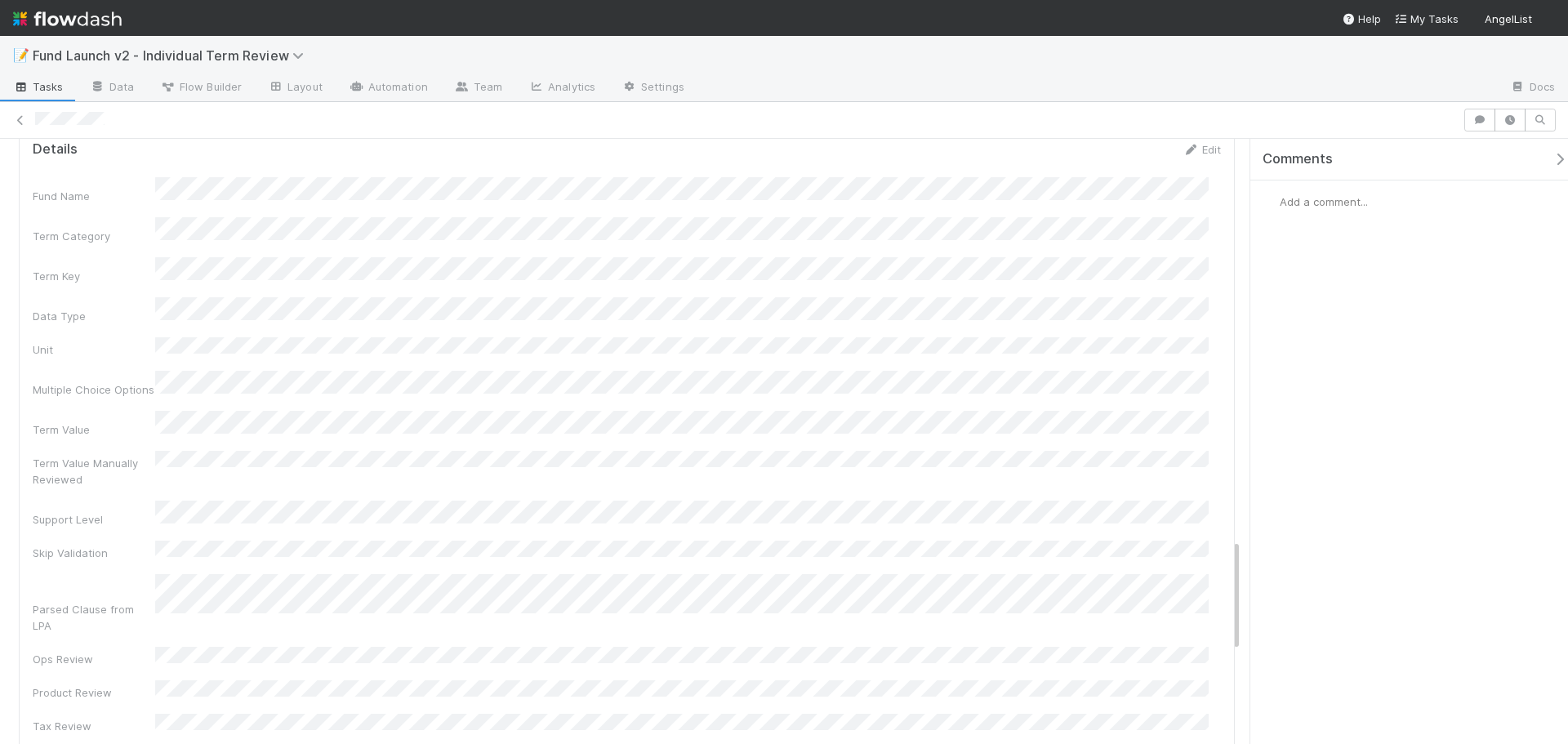
scroll to position [2185, 0]
click at [1248, 407] on div "Comments Add a comment..." at bounding box center [1404, 441] width 327 height 605
click at [1145, 431] on button "Save" at bounding box center [1139, 445] width 46 height 27
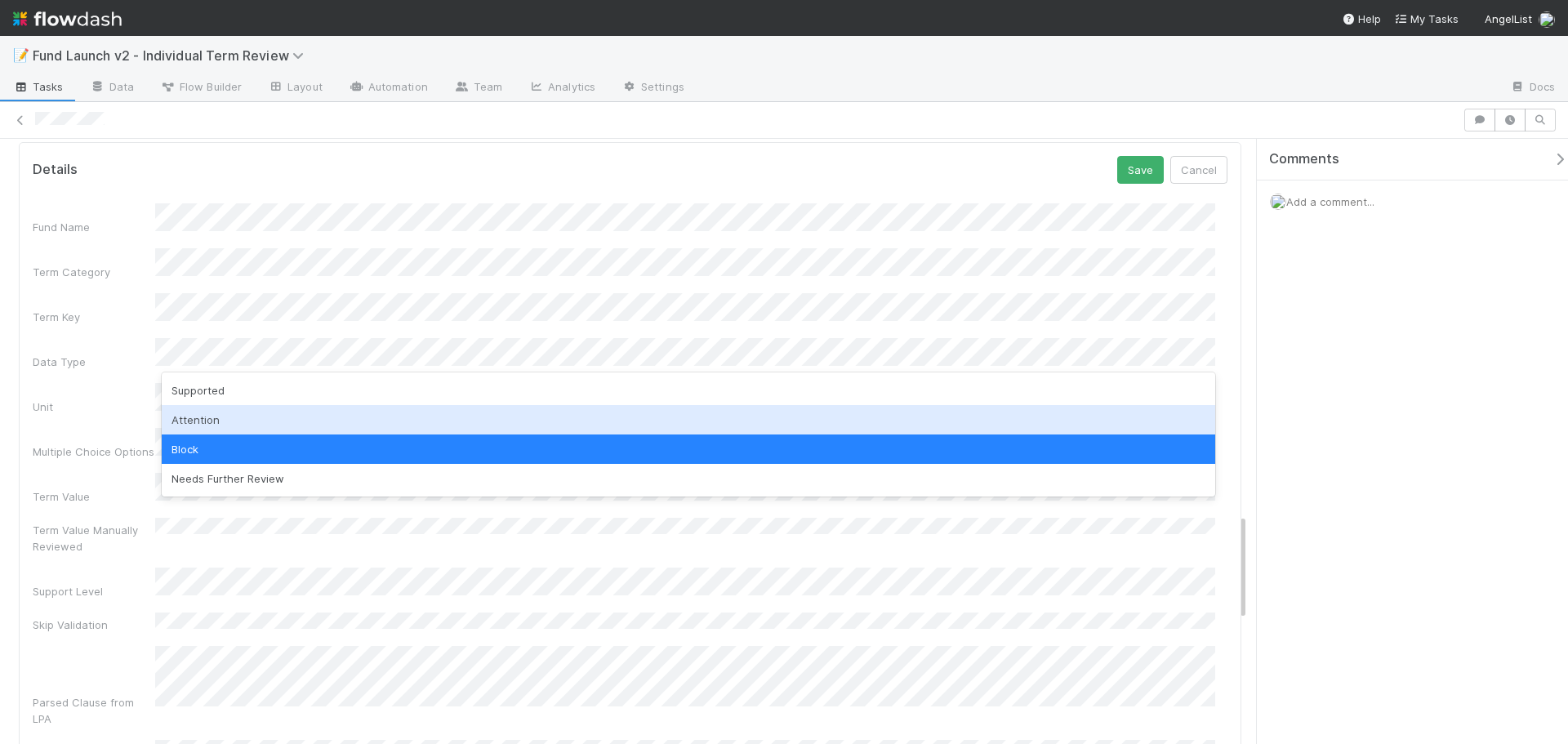
click at [250, 419] on div "Attention" at bounding box center [688, 420] width 1053 height 29
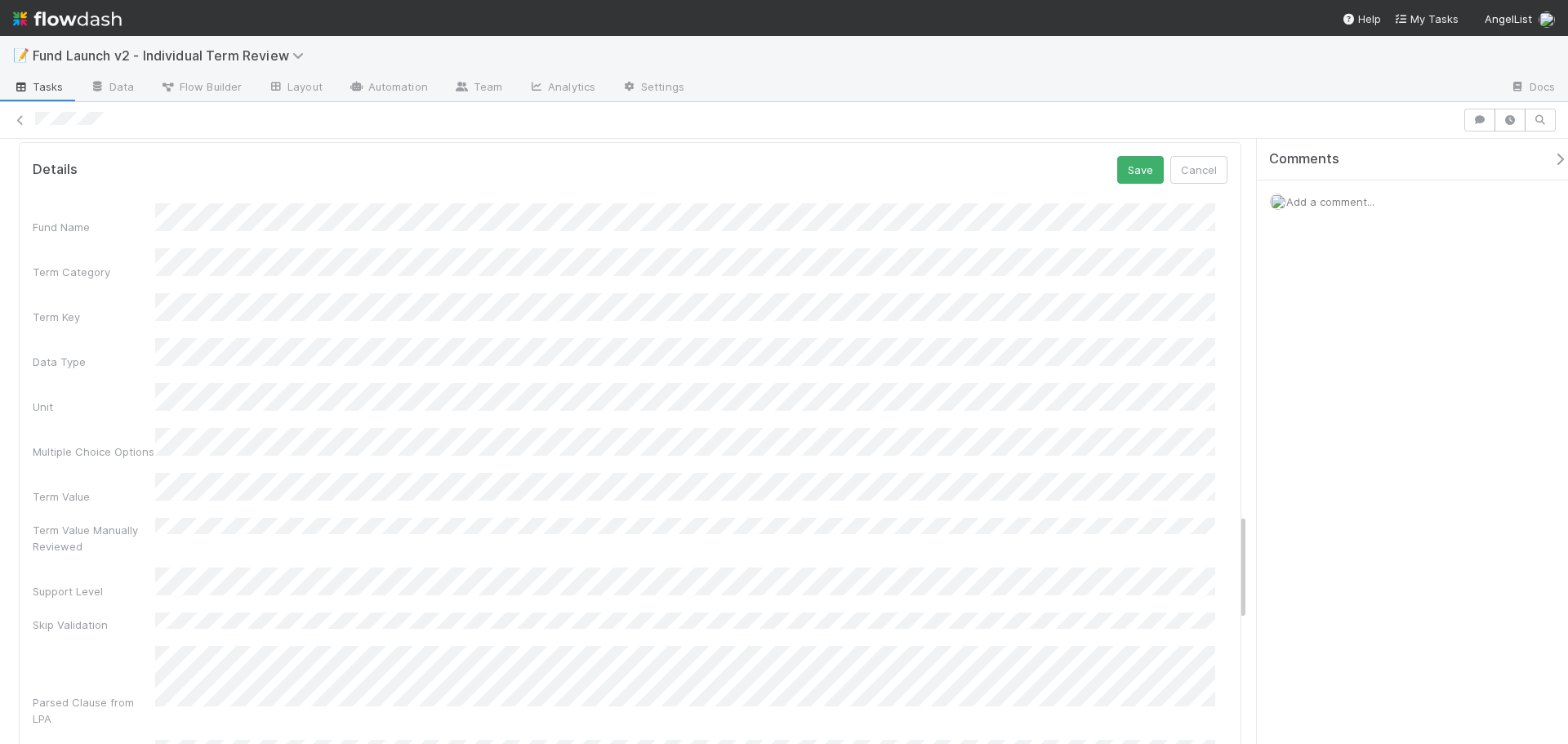
click at [98, 330] on div "Fund Name Term Category Term Key Data Type Unit Multiple Choice Options Term Va…" at bounding box center [630, 753] width 1194 height 1100
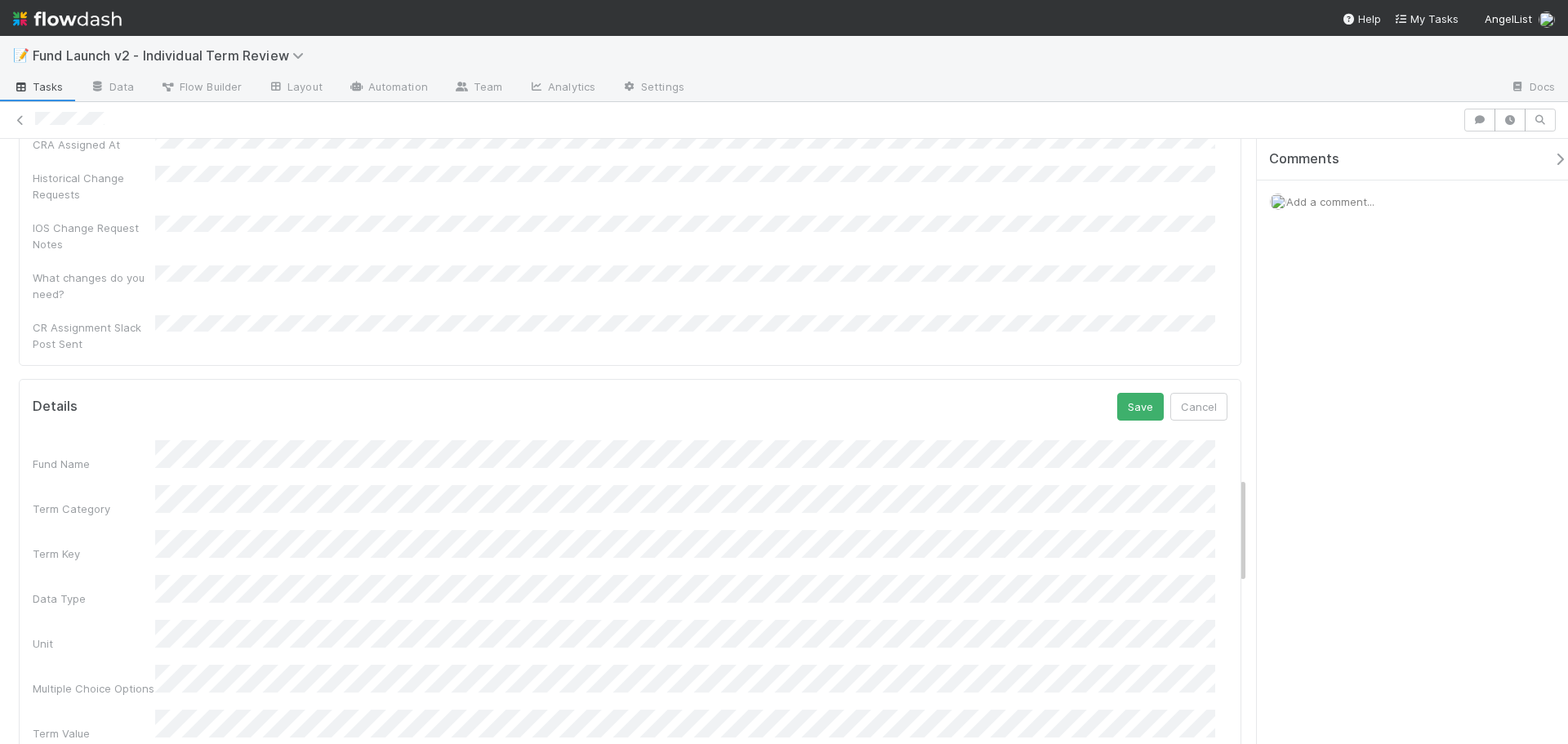
scroll to position [1888, 0]
click at [1125, 401] on button "Save" at bounding box center [1139, 415] width 46 height 27
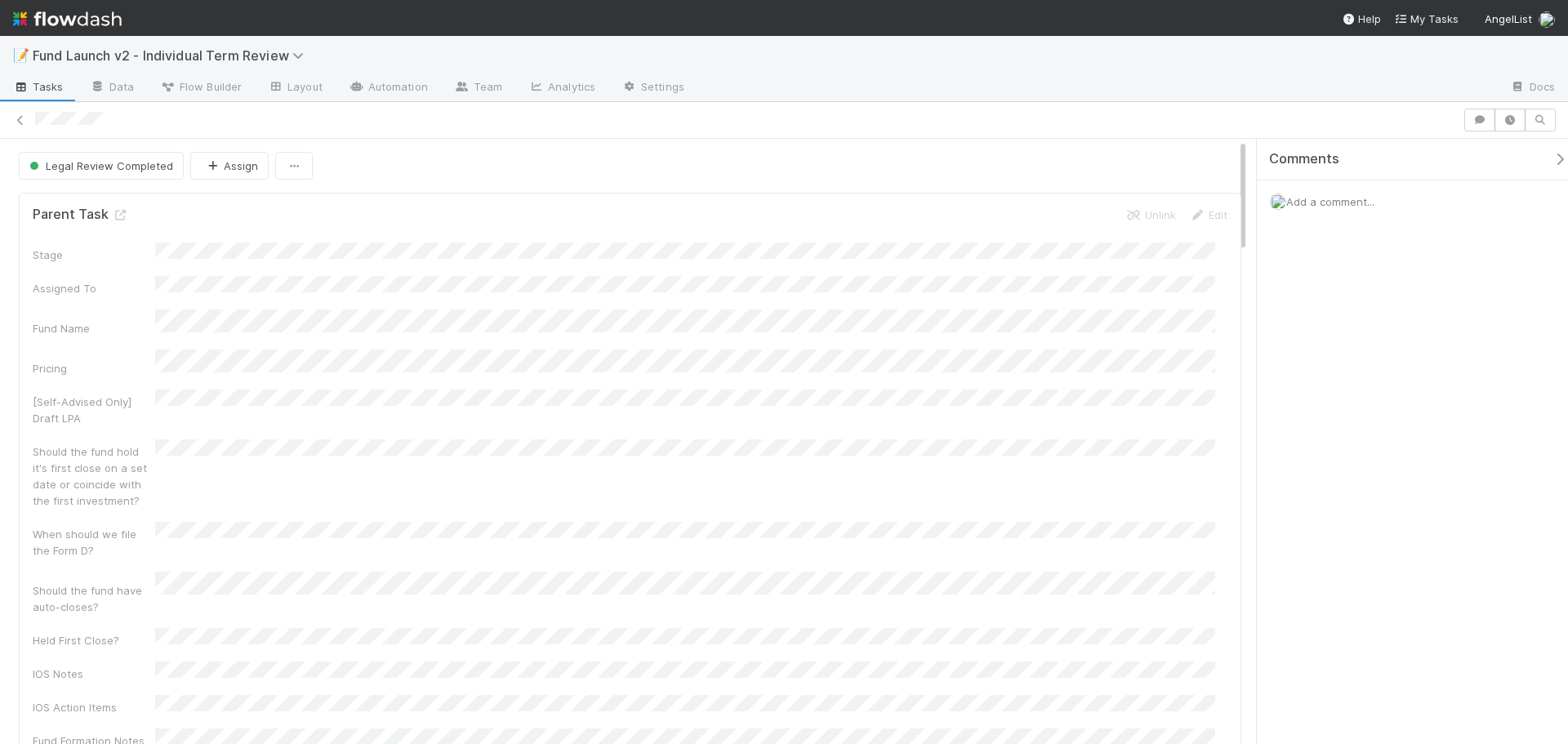
click at [110, 211] on h5 "Parent Task" at bounding box center [79, 215] width 95 height 17
click at [117, 211] on icon at bounding box center [120, 215] width 17 height 11
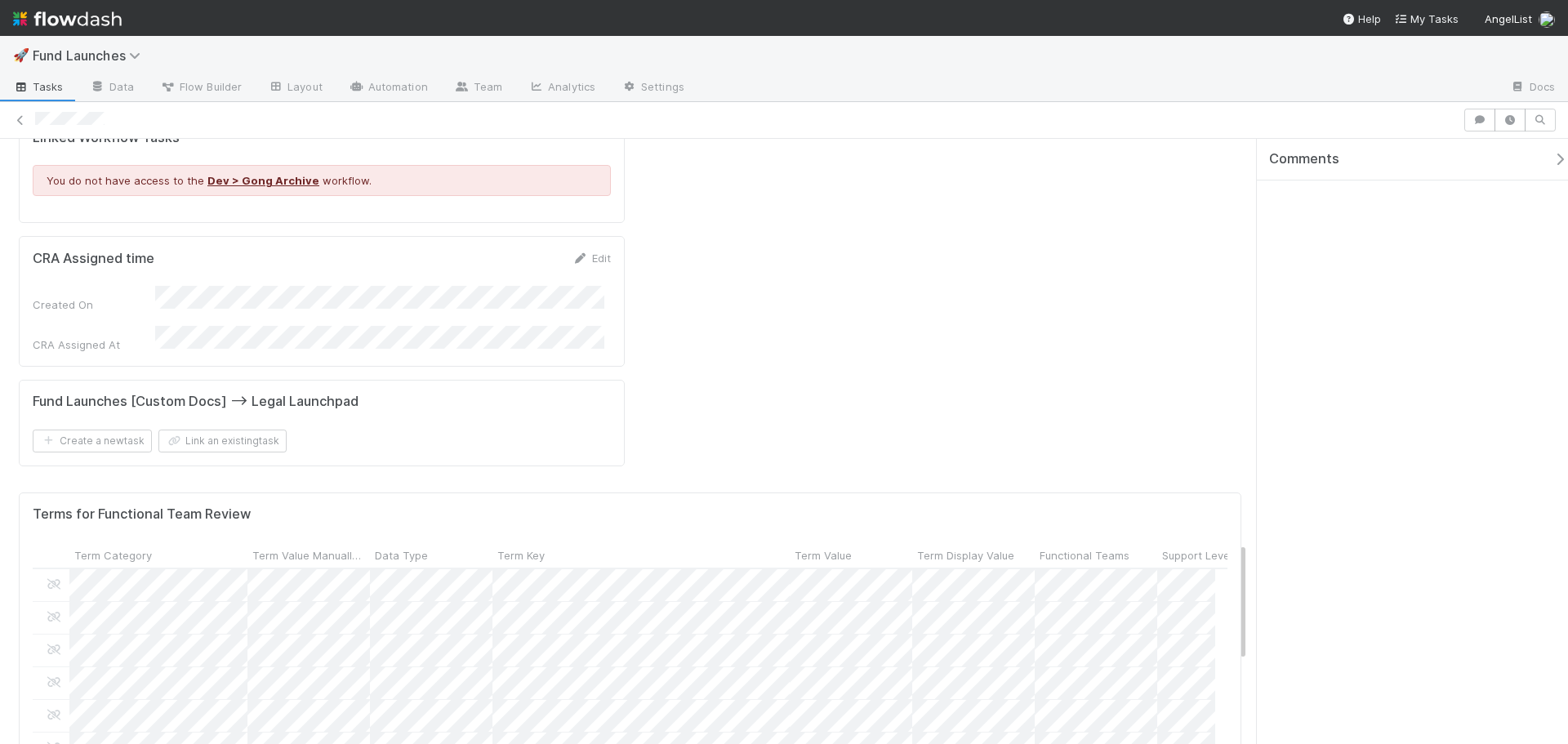
scroll to position [2041, 0]
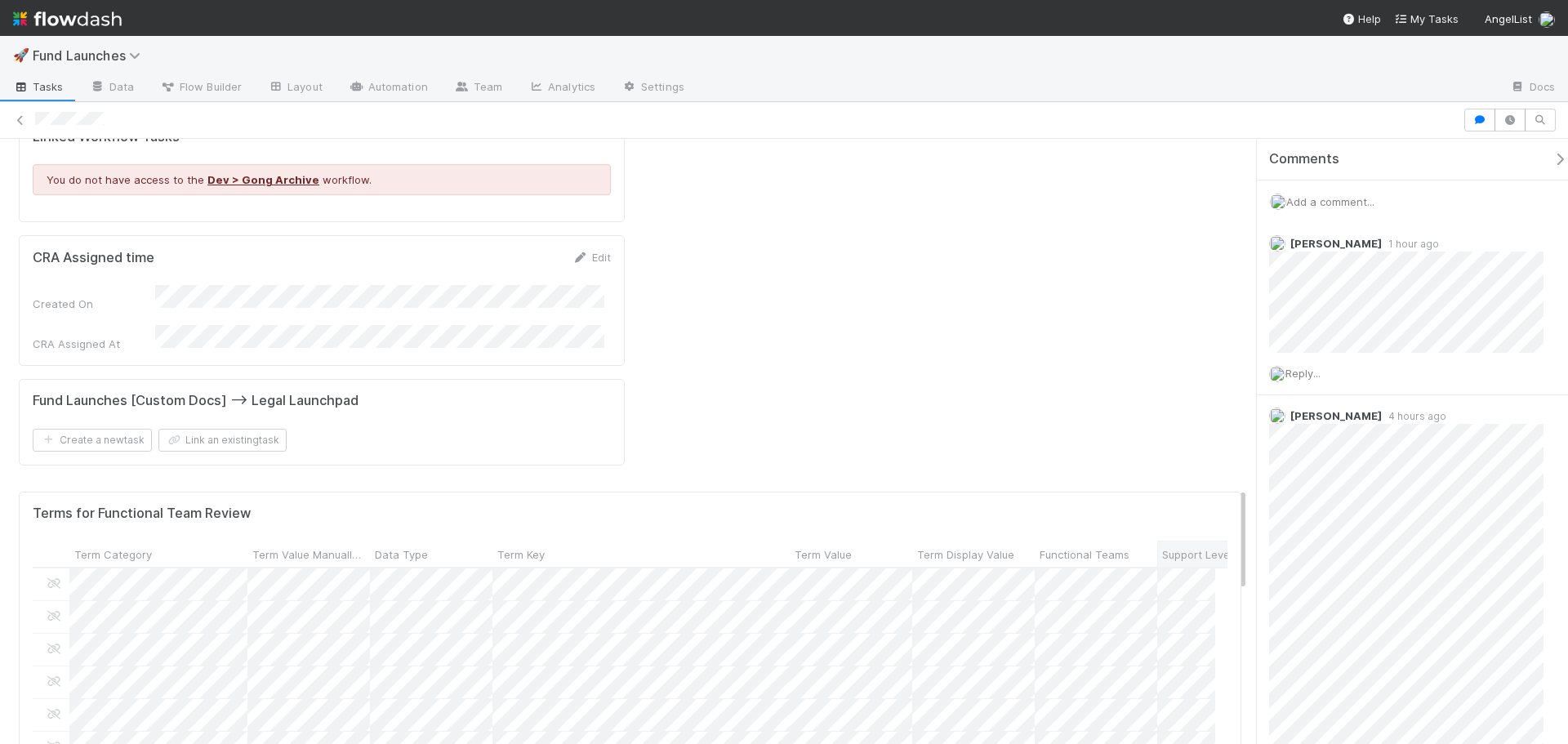
click at [1174, 546] on span "Support Level" at bounding box center [1197, 554] width 71 height 17
click at [1140, 425] on div "Sort First → Last" at bounding box center [1117, 429] width 186 height 25
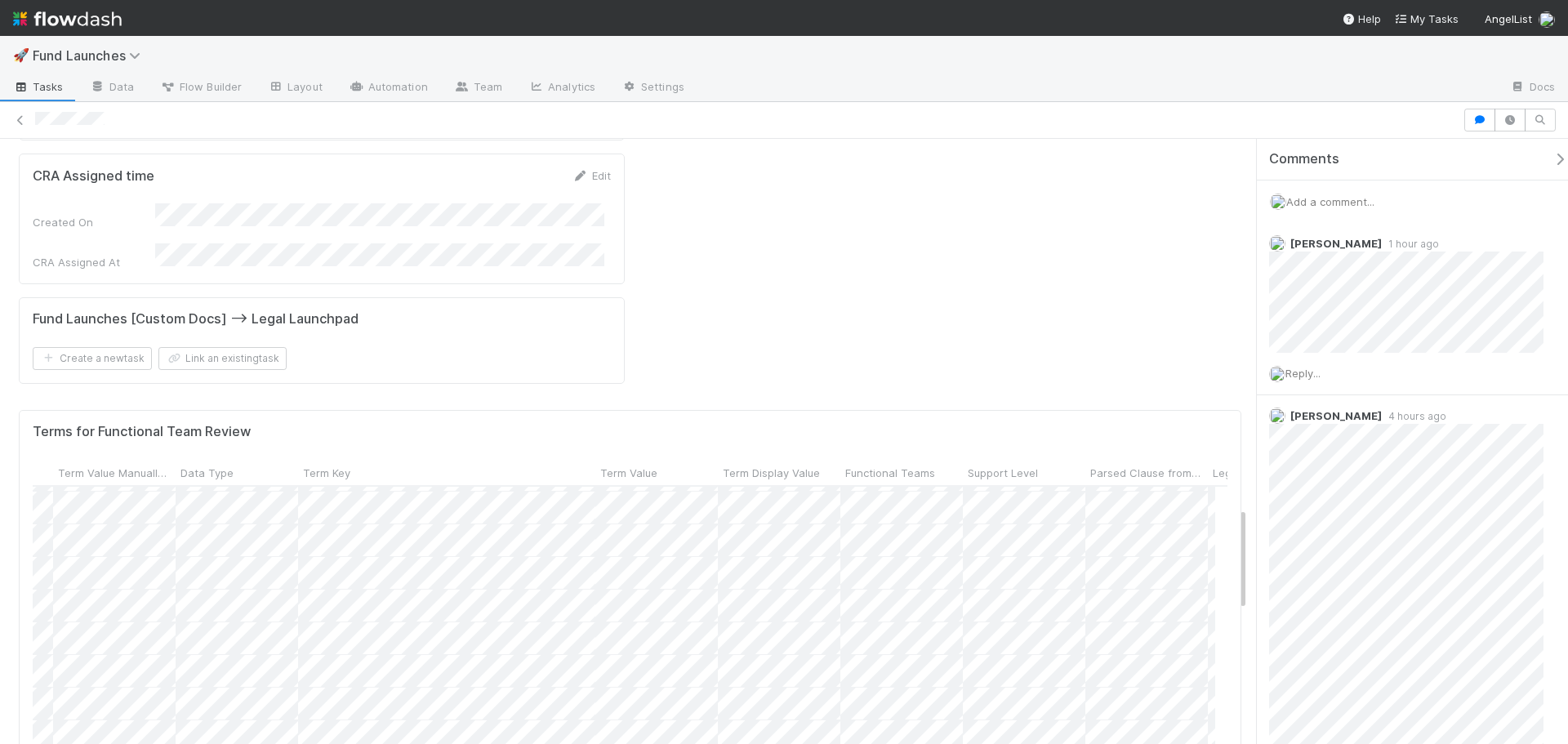
scroll to position [2205, 0]
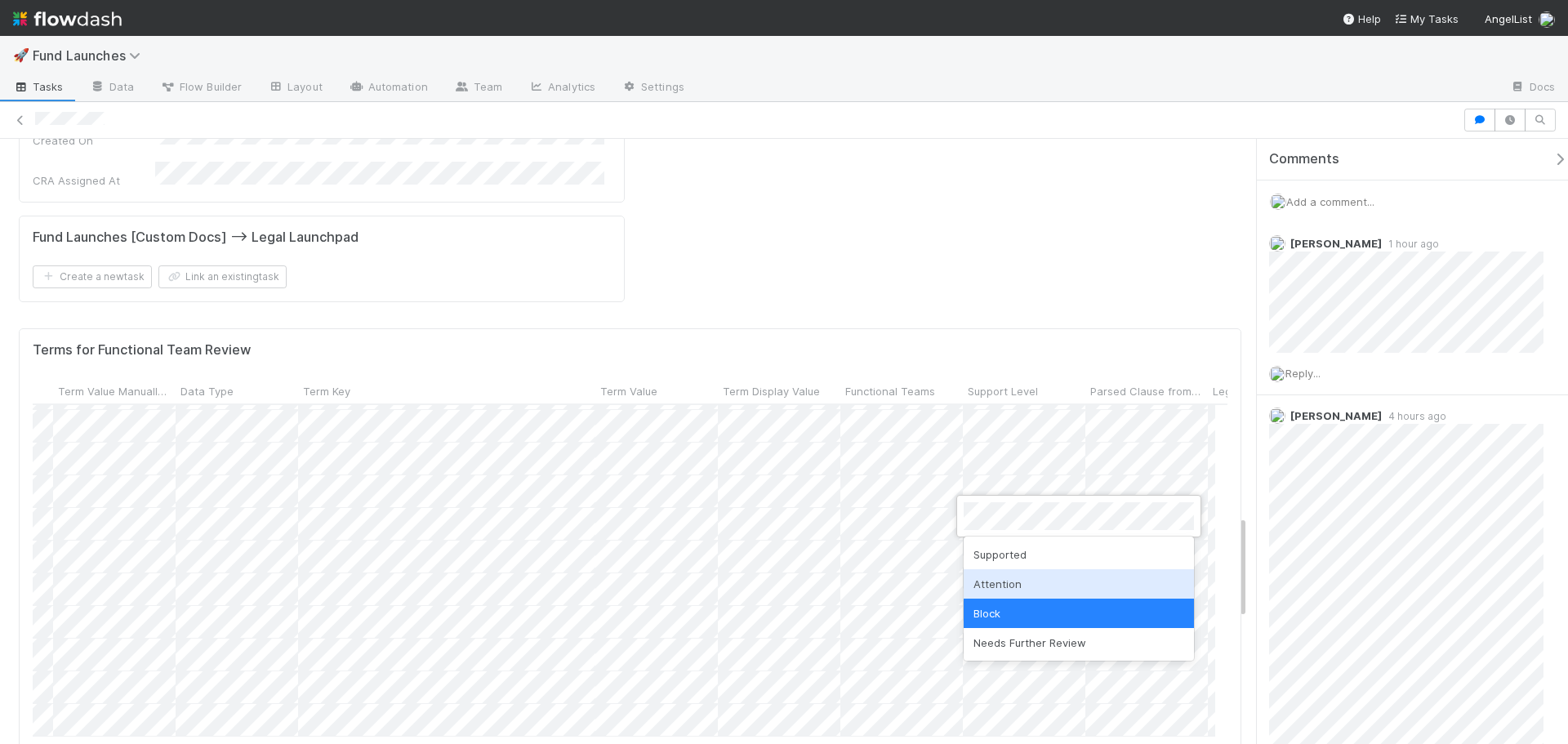
click at [1006, 575] on div "Attention" at bounding box center [1079, 583] width 230 height 29
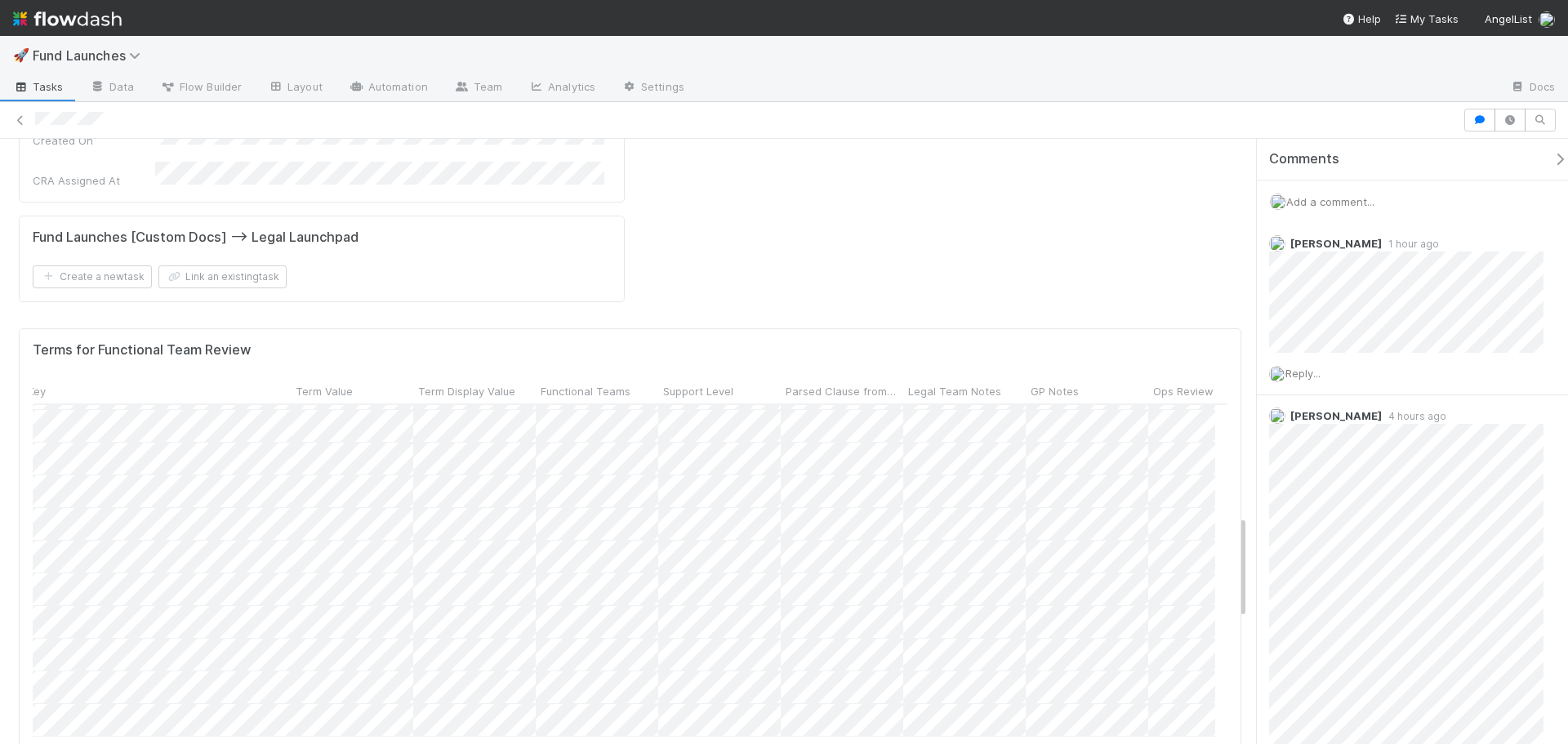
scroll to position [1281, 548]
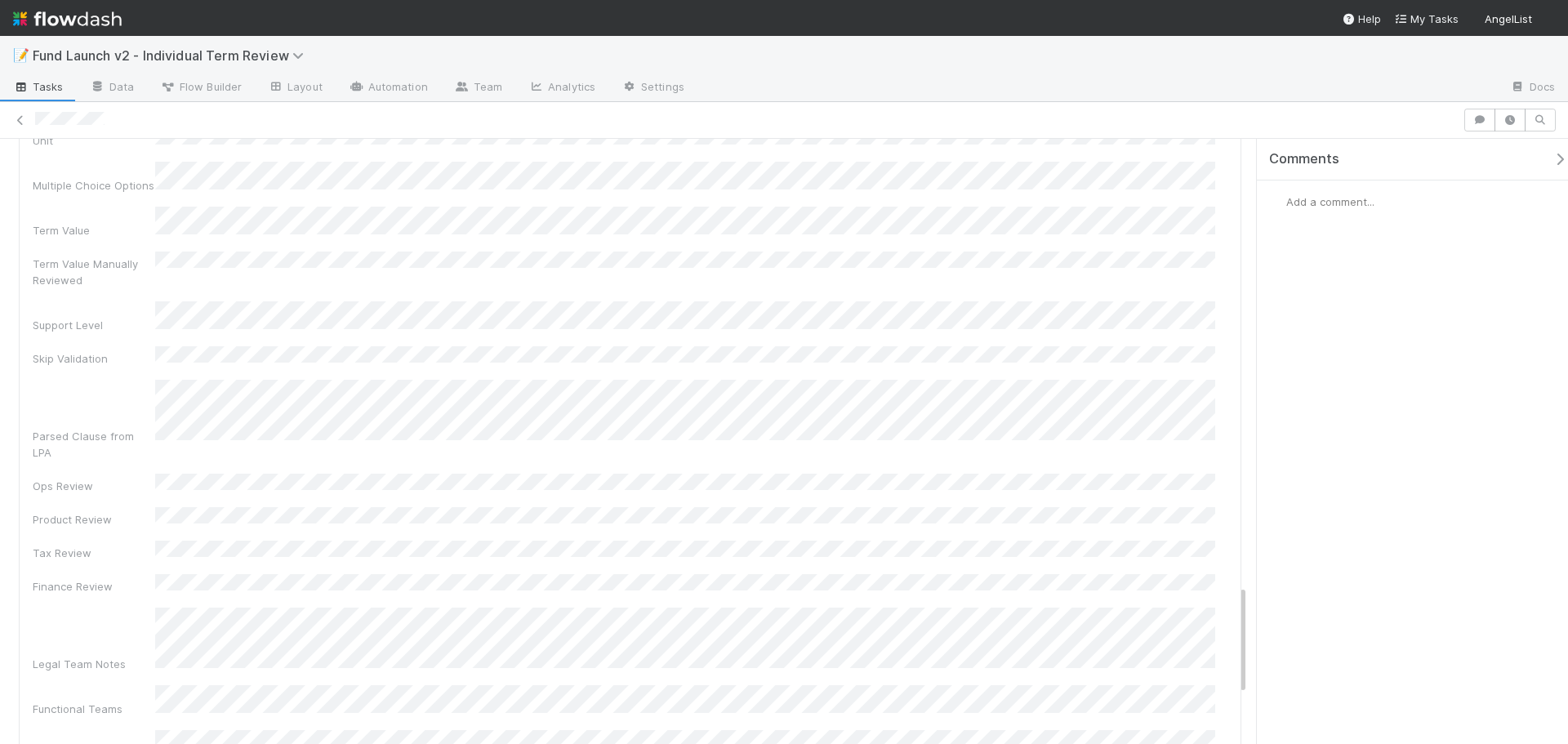
scroll to position [2456, 0]
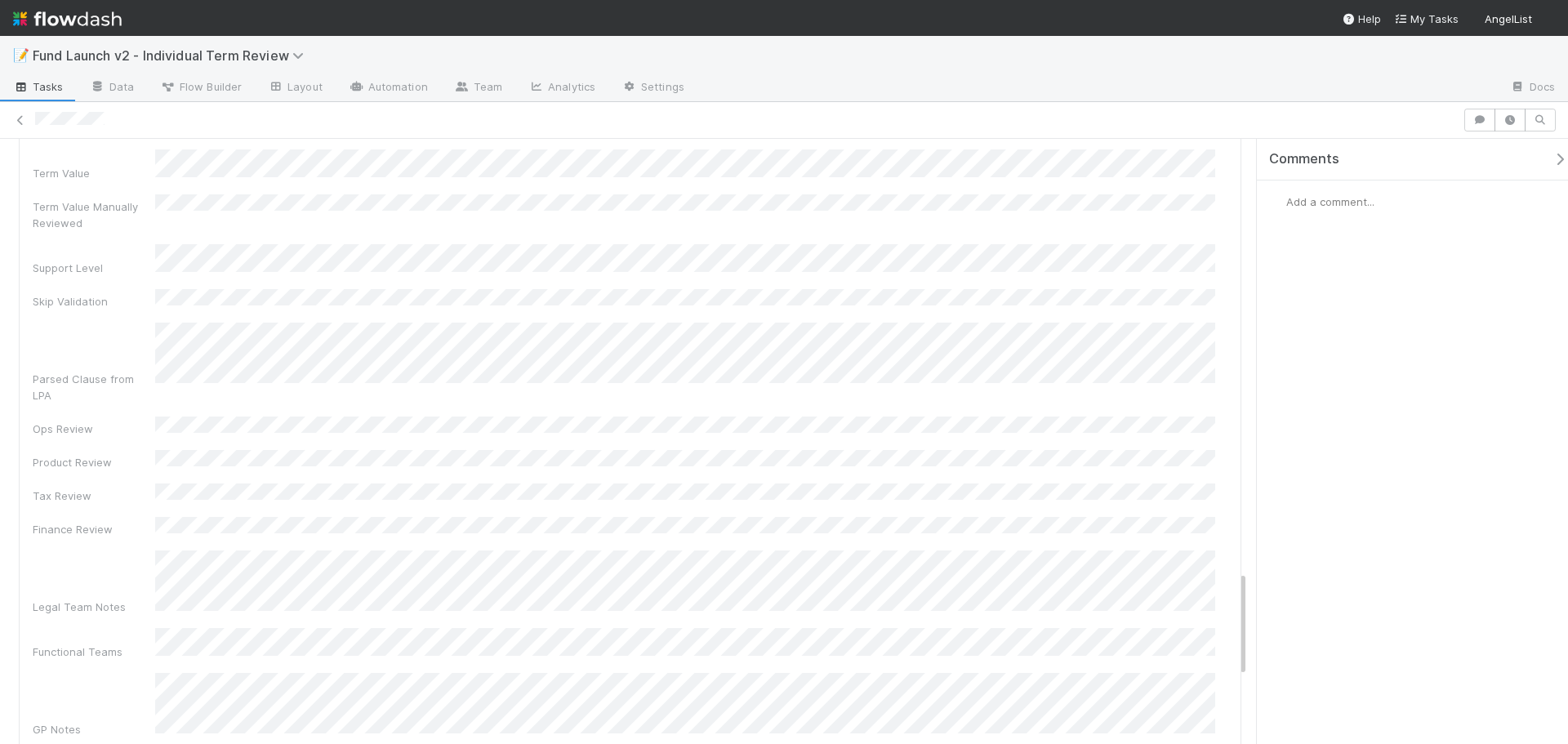
click at [1250, 411] on div "Comments Add a comment..." at bounding box center [1408, 441] width 320 height 605
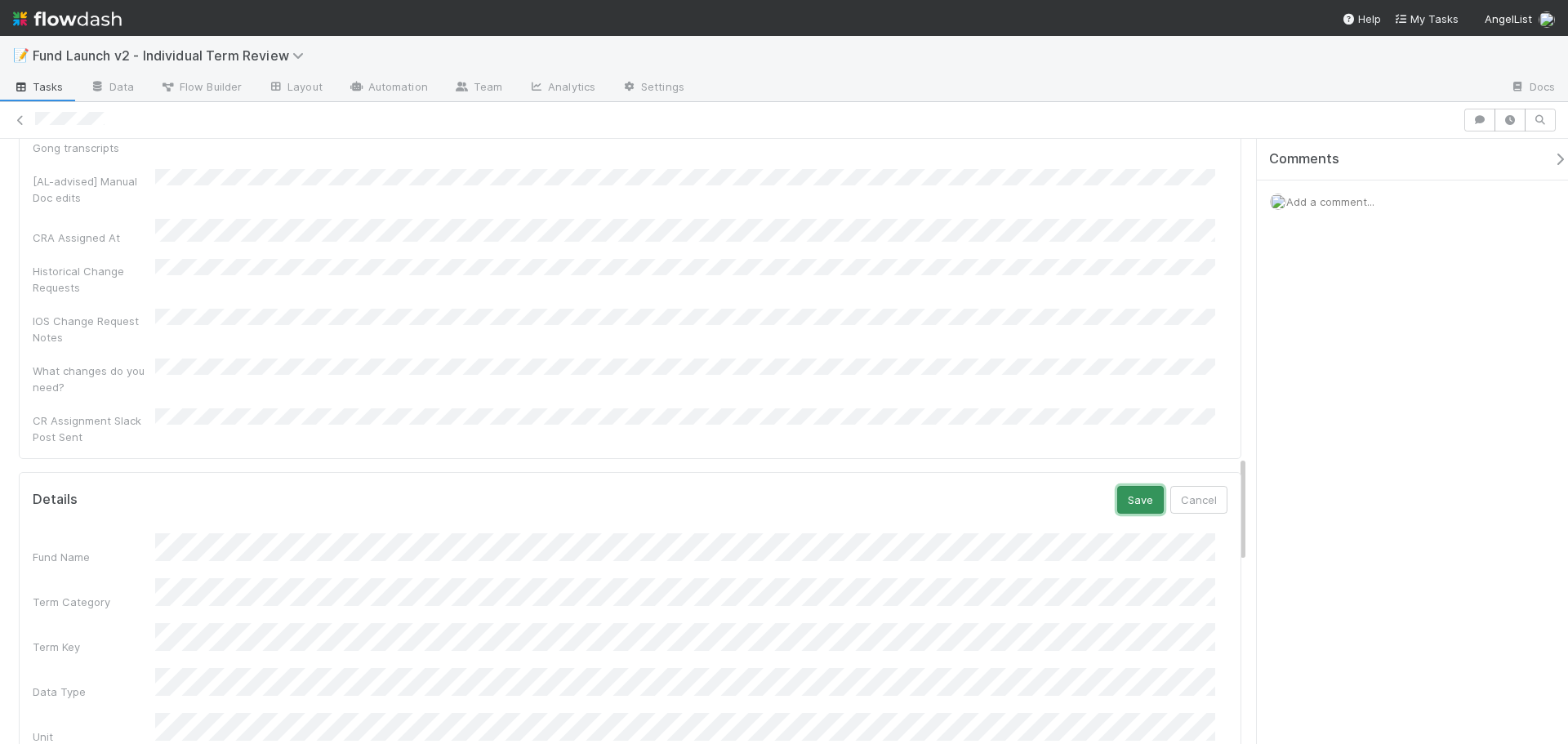
click at [1123, 486] on button "Save" at bounding box center [1139, 500] width 46 height 27
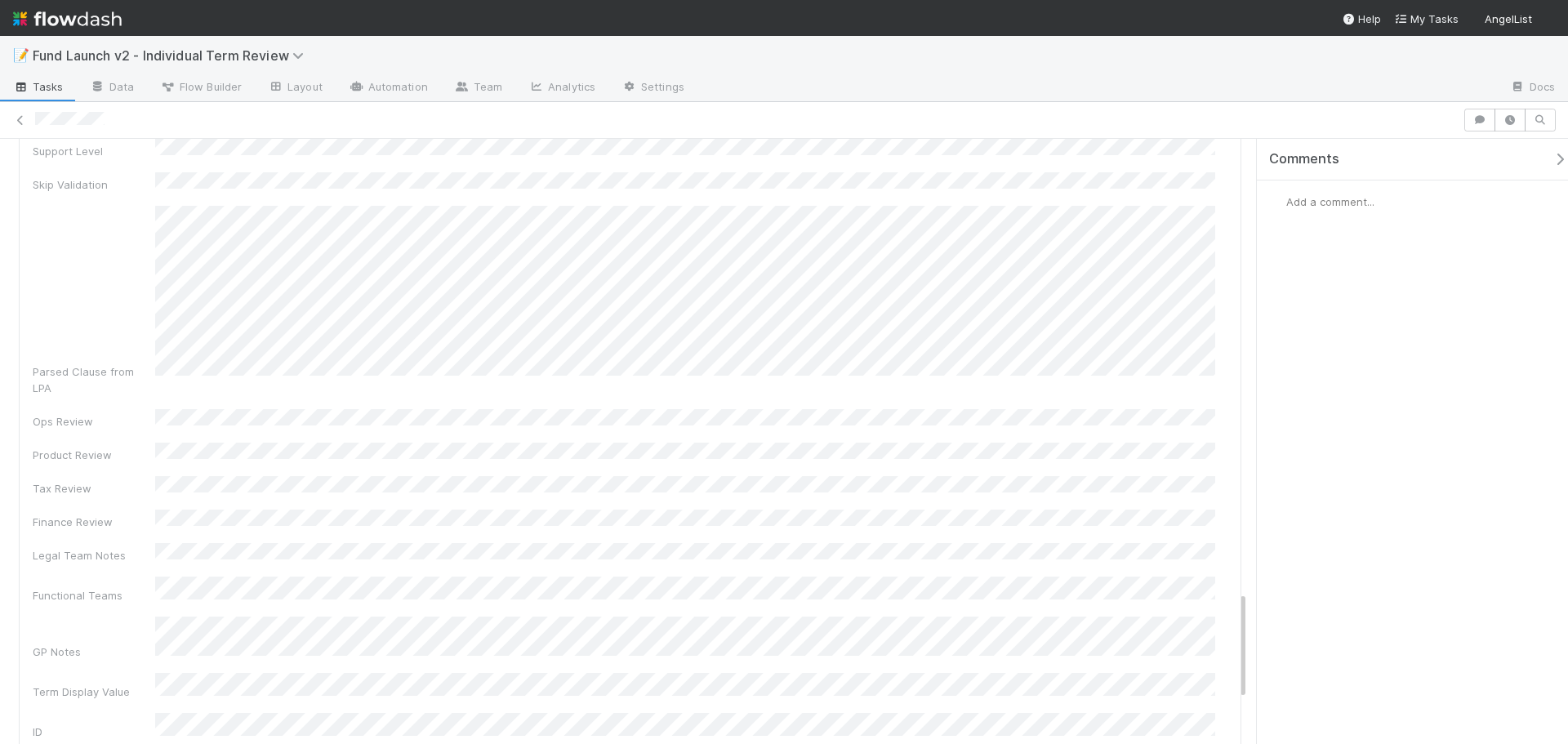
scroll to position [2463, 0]
click at [134, 666] on div "GP Notes" at bounding box center [630, 698] width 1194 height 65
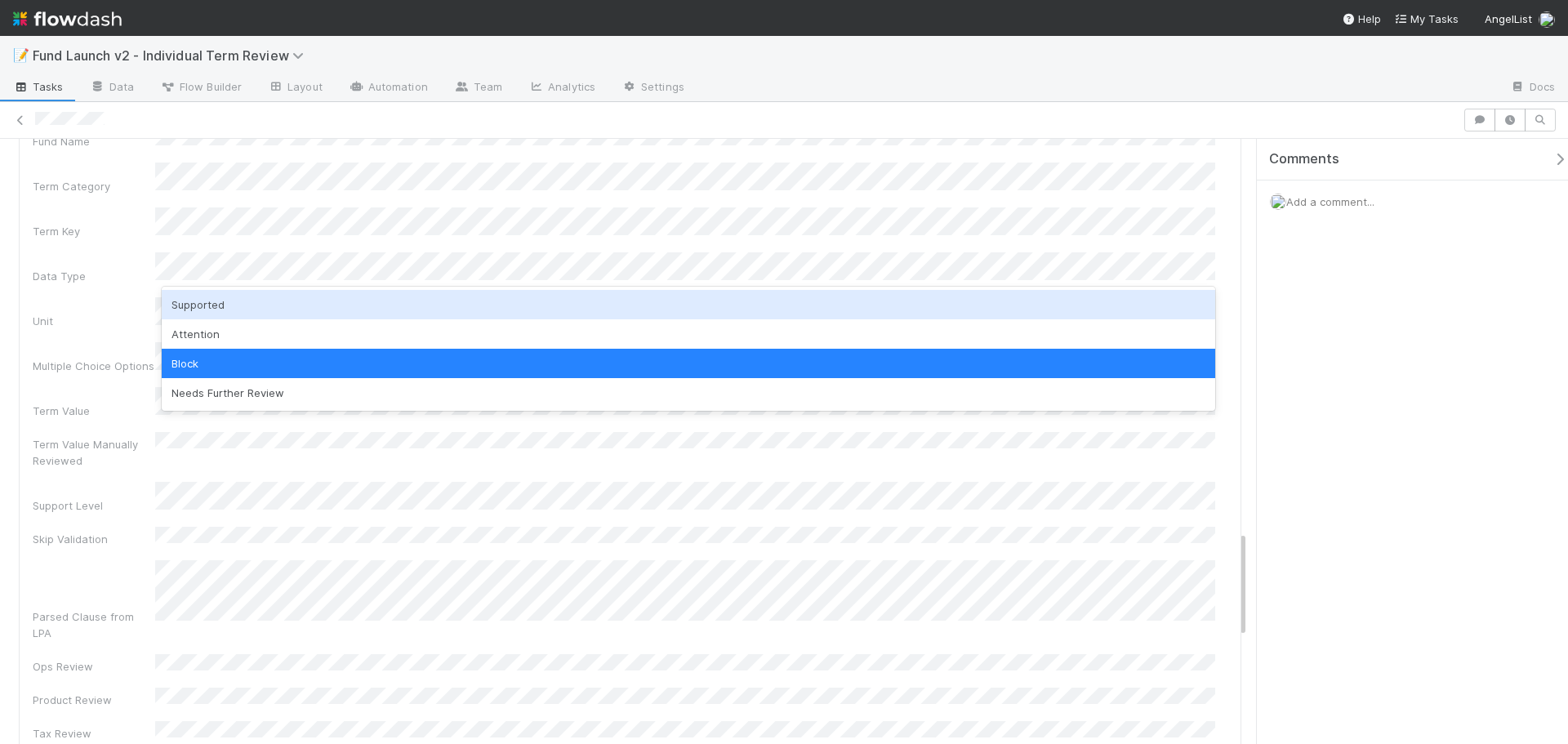
click at [267, 311] on div "Supported" at bounding box center [688, 305] width 1053 height 29
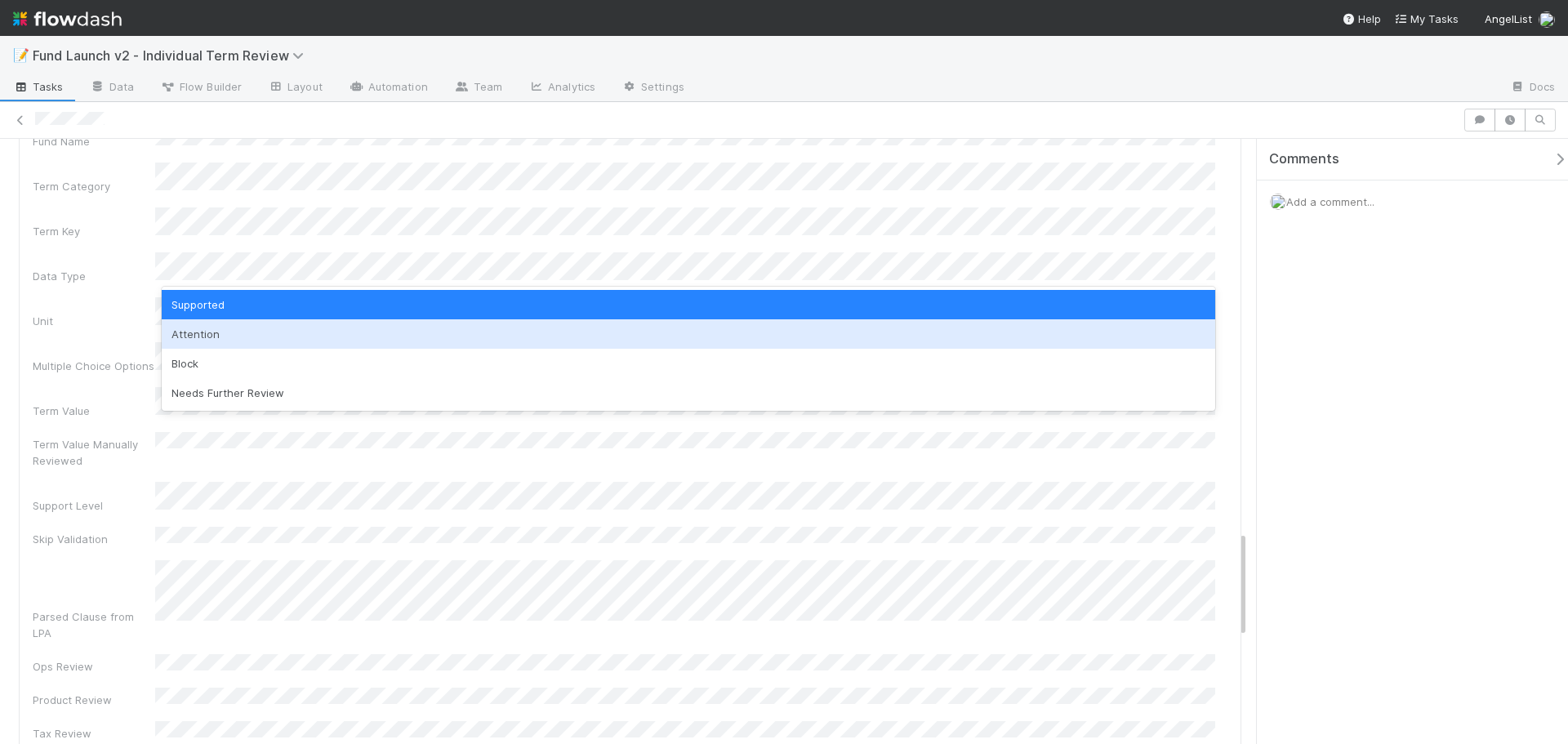
click at [239, 342] on div "Attention" at bounding box center [688, 334] width 1053 height 29
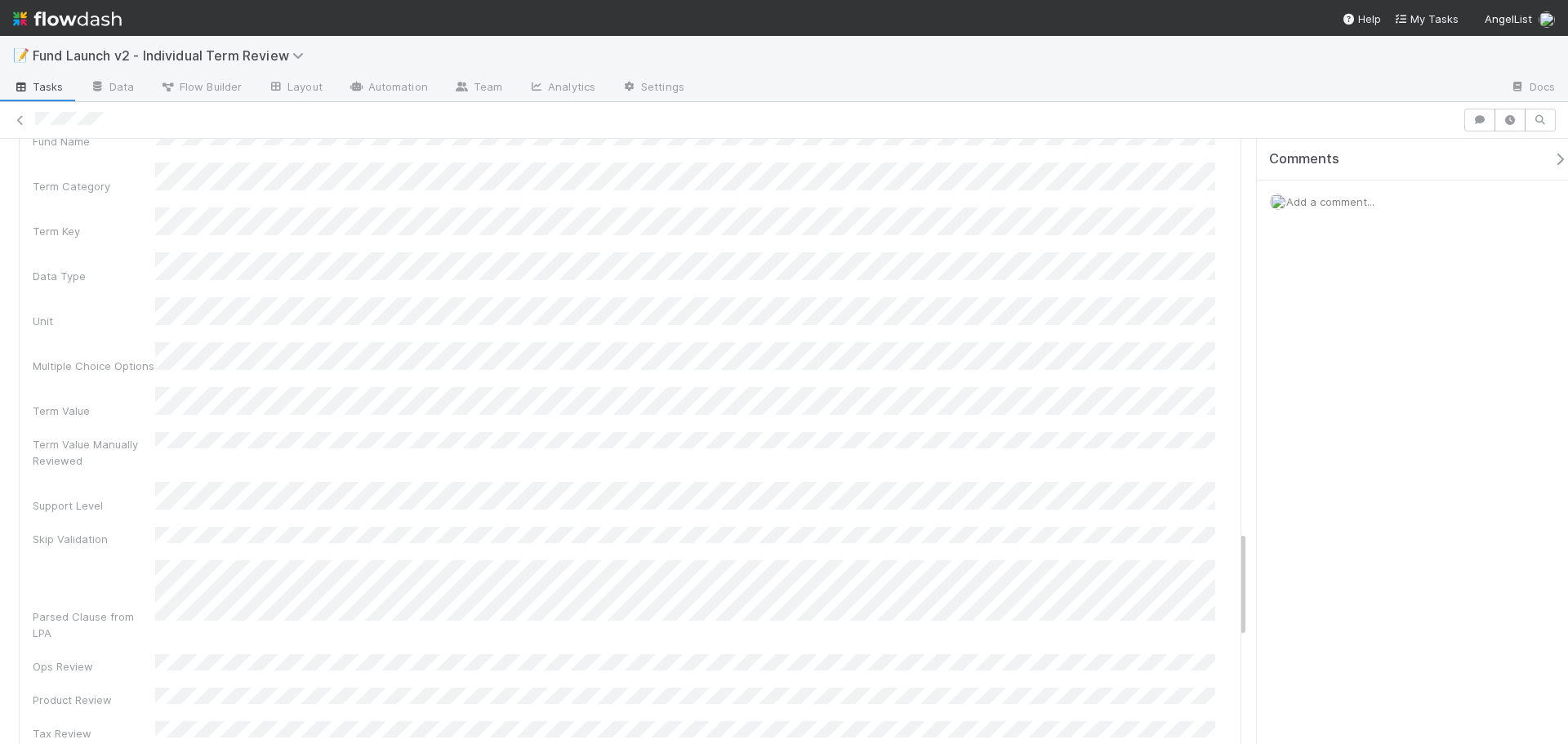
click at [126, 560] on div "Parsed Clause from LPA" at bounding box center [630, 600] width 1194 height 80
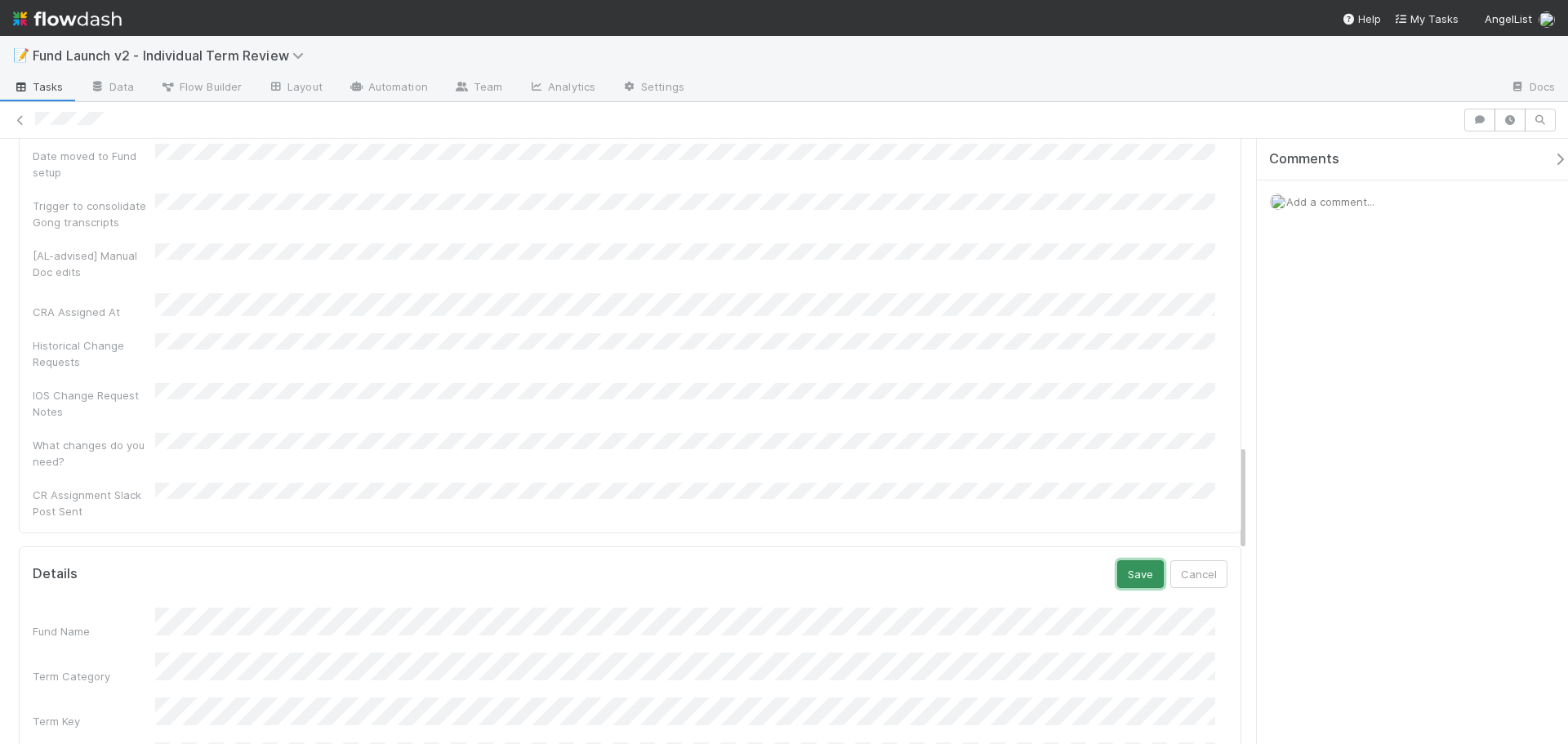
click at [1132, 560] on button "Save" at bounding box center [1139, 573] width 46 height 27
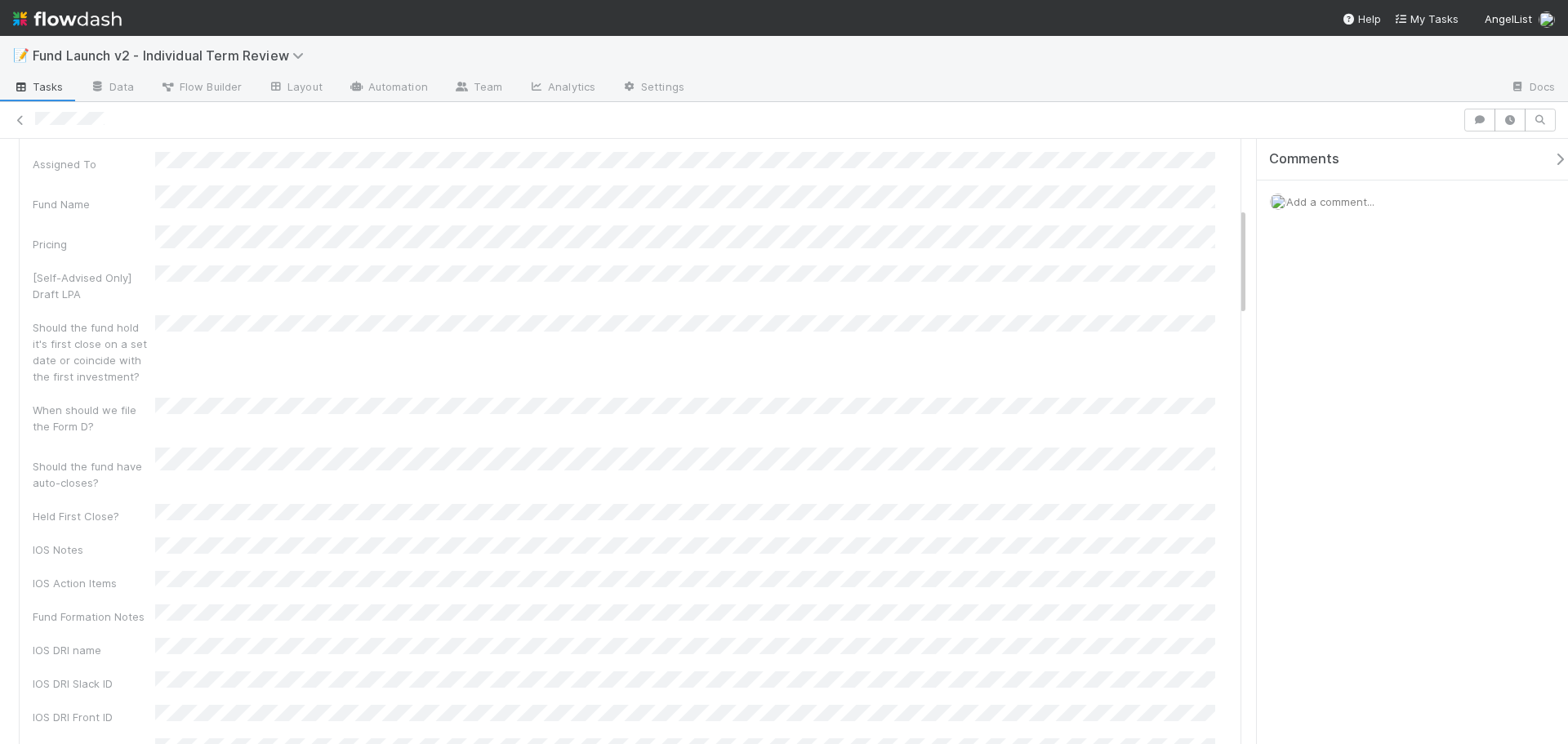
scroll to position [0, 0]
click at [115, 210] on icon at bounding box center [120, 215] width 17 height 11
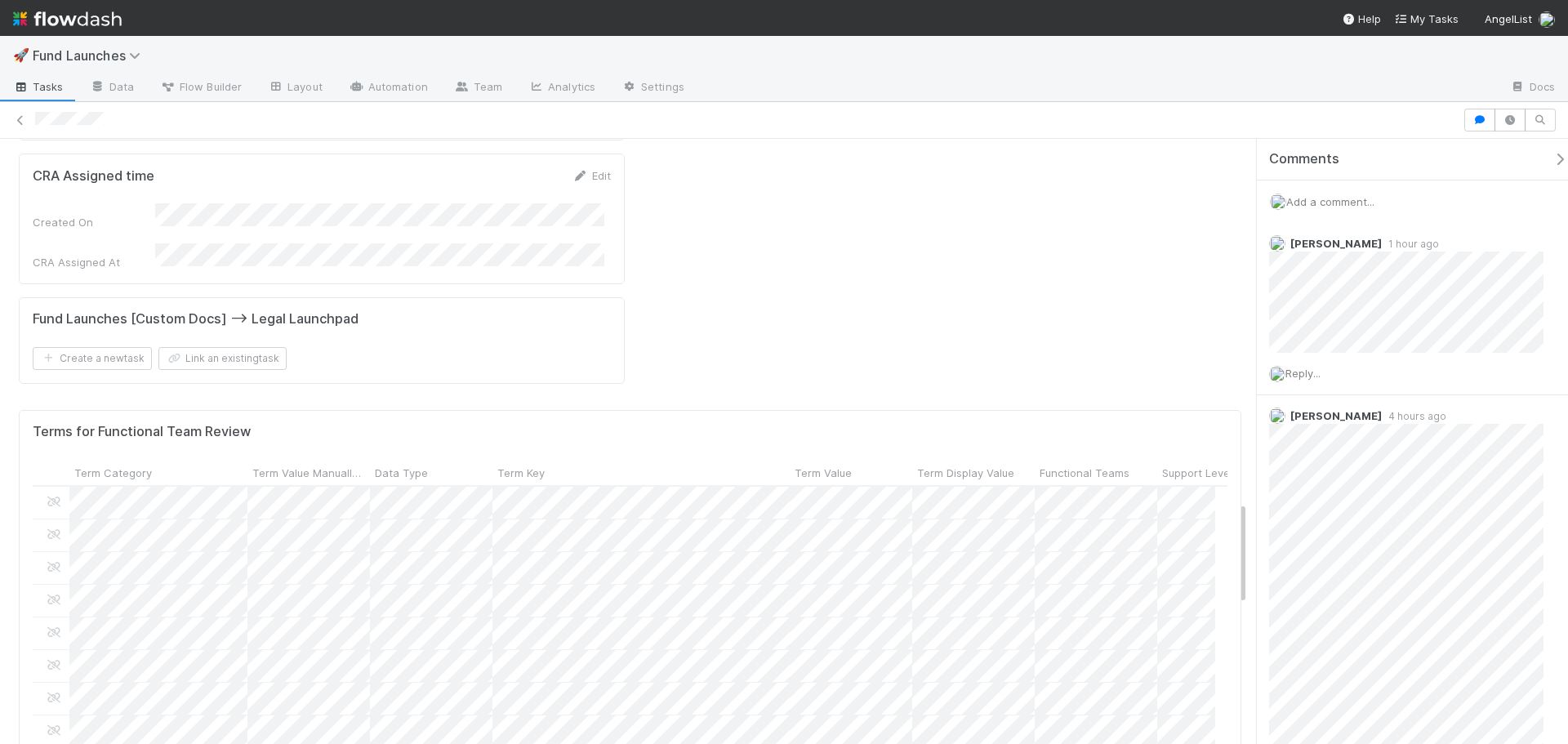
scroll to position [1281, 0]
click at [1191, 465] on span "Support Level" at bounding box center [1197, 472] width 71 height 17
click at [1176, 340] on div "Sort First → Last" at bounding box center [1117, 347] width 186 height 25
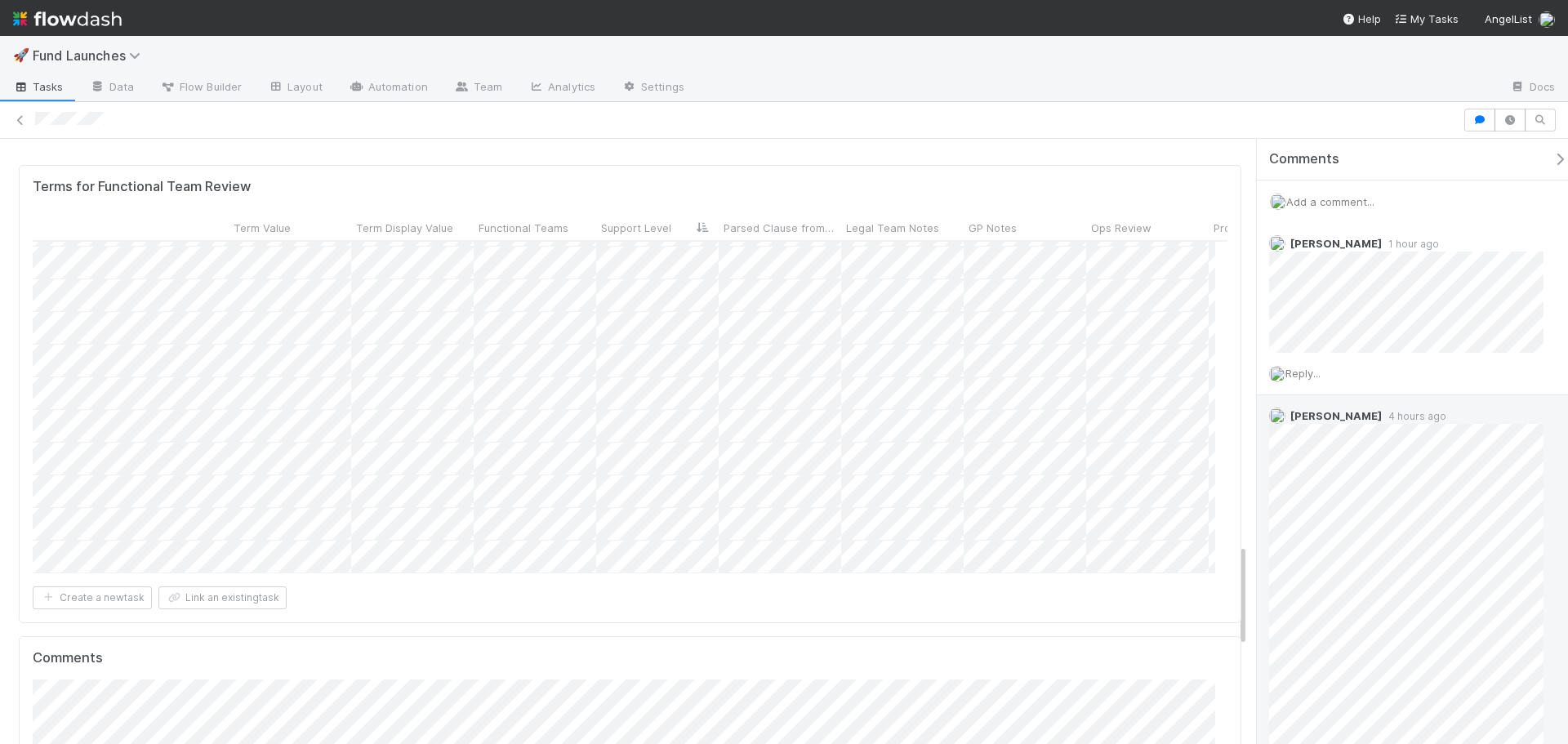
scroll to position [1281, 582]
